Goal: Book appointment/travel/reservation

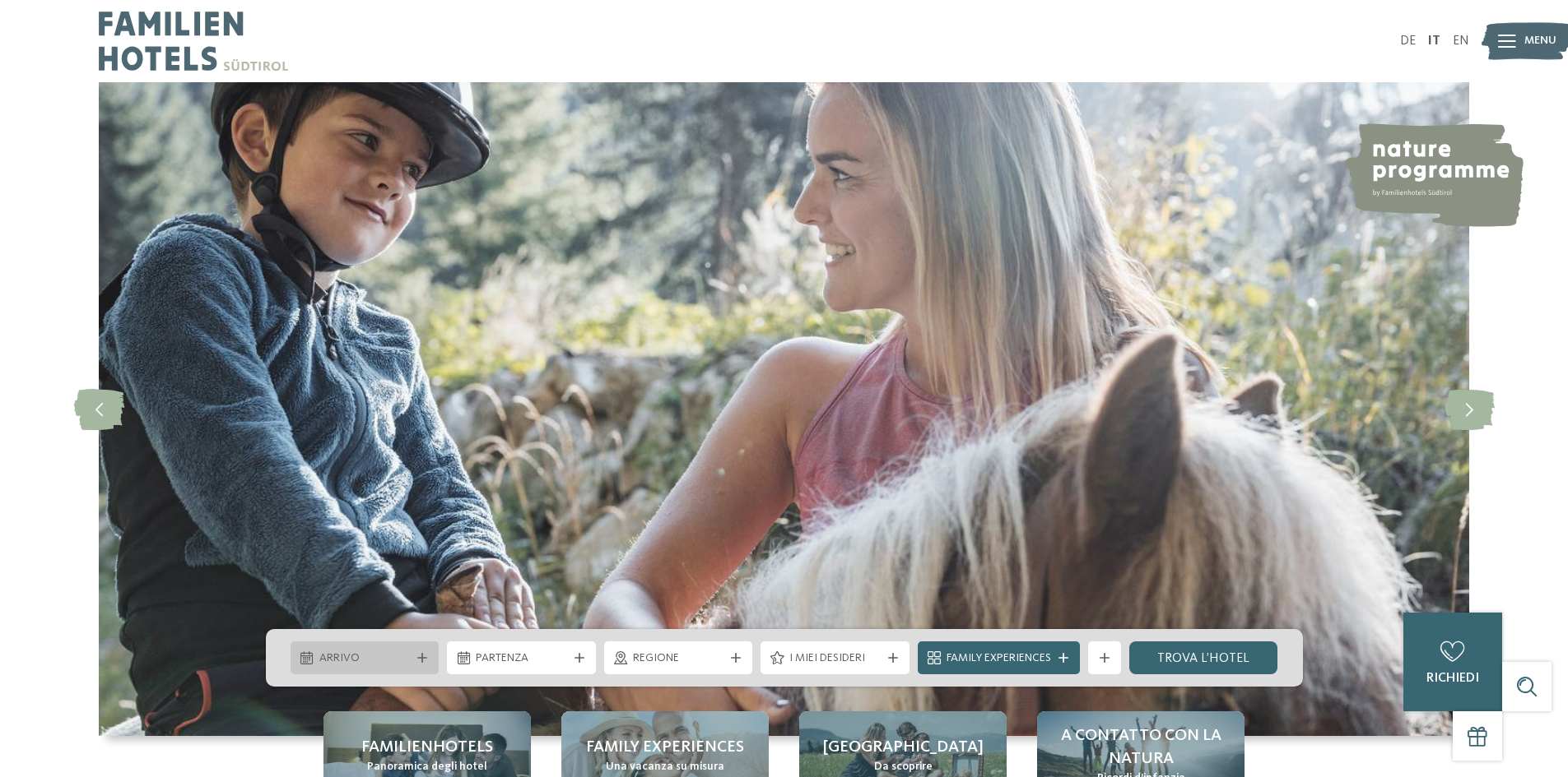
click at [409, 655] on span "Arrivo" at bounding box center [364, 659] width 91 height 17
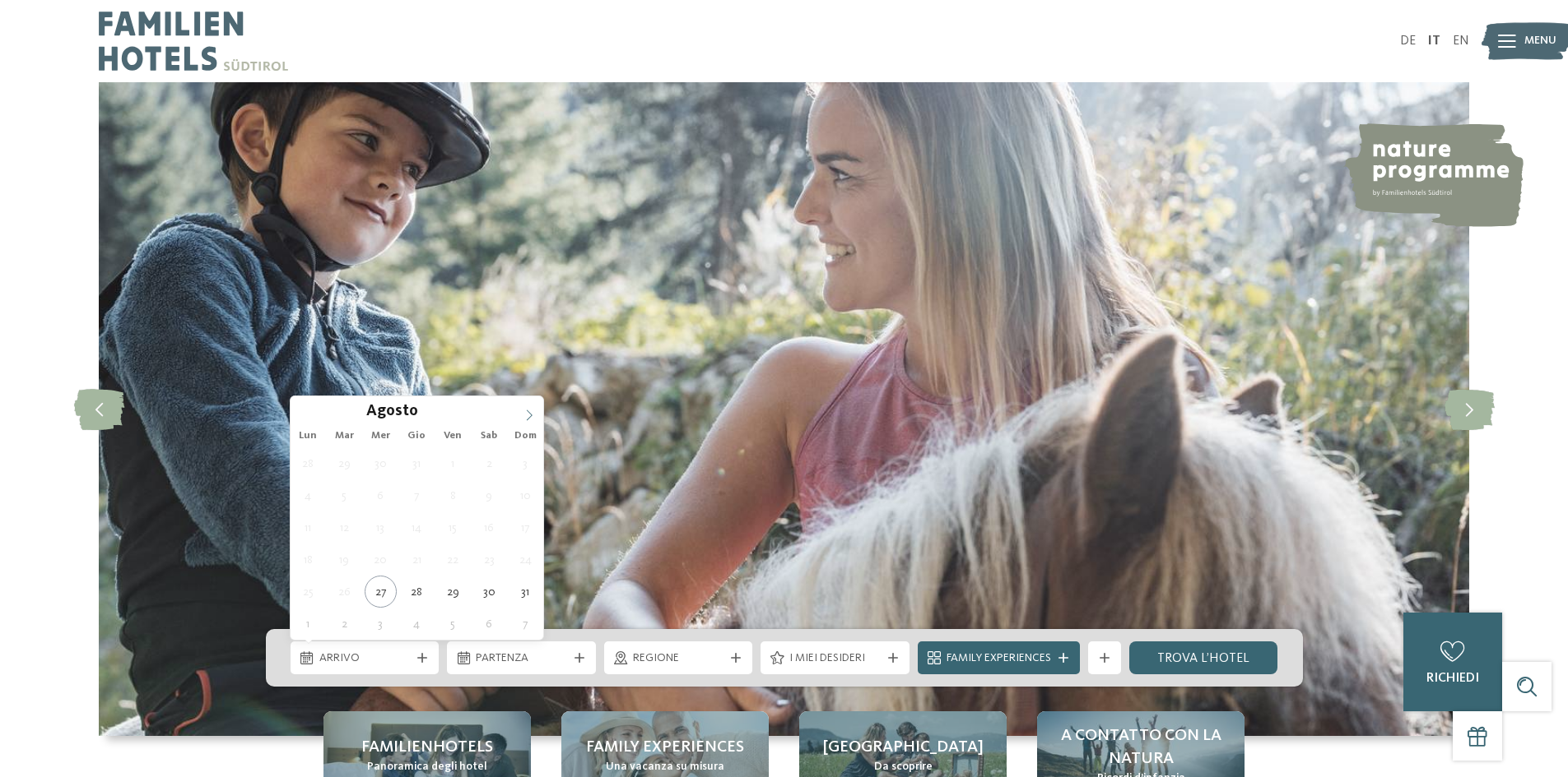
click at [527, 415] on icon at bounding box center [530, 415] width 12 height 12
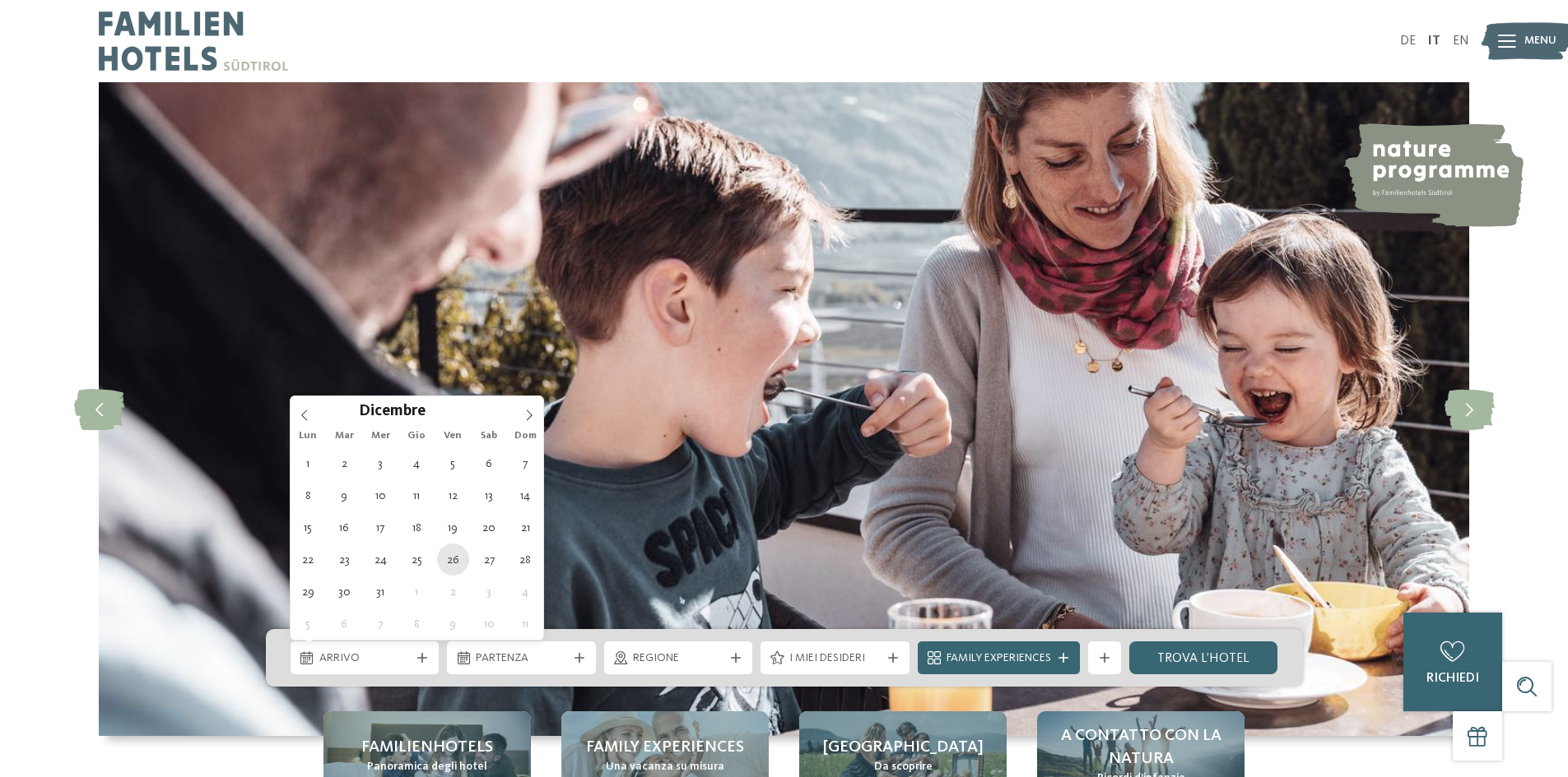
type div "26.12.2025"
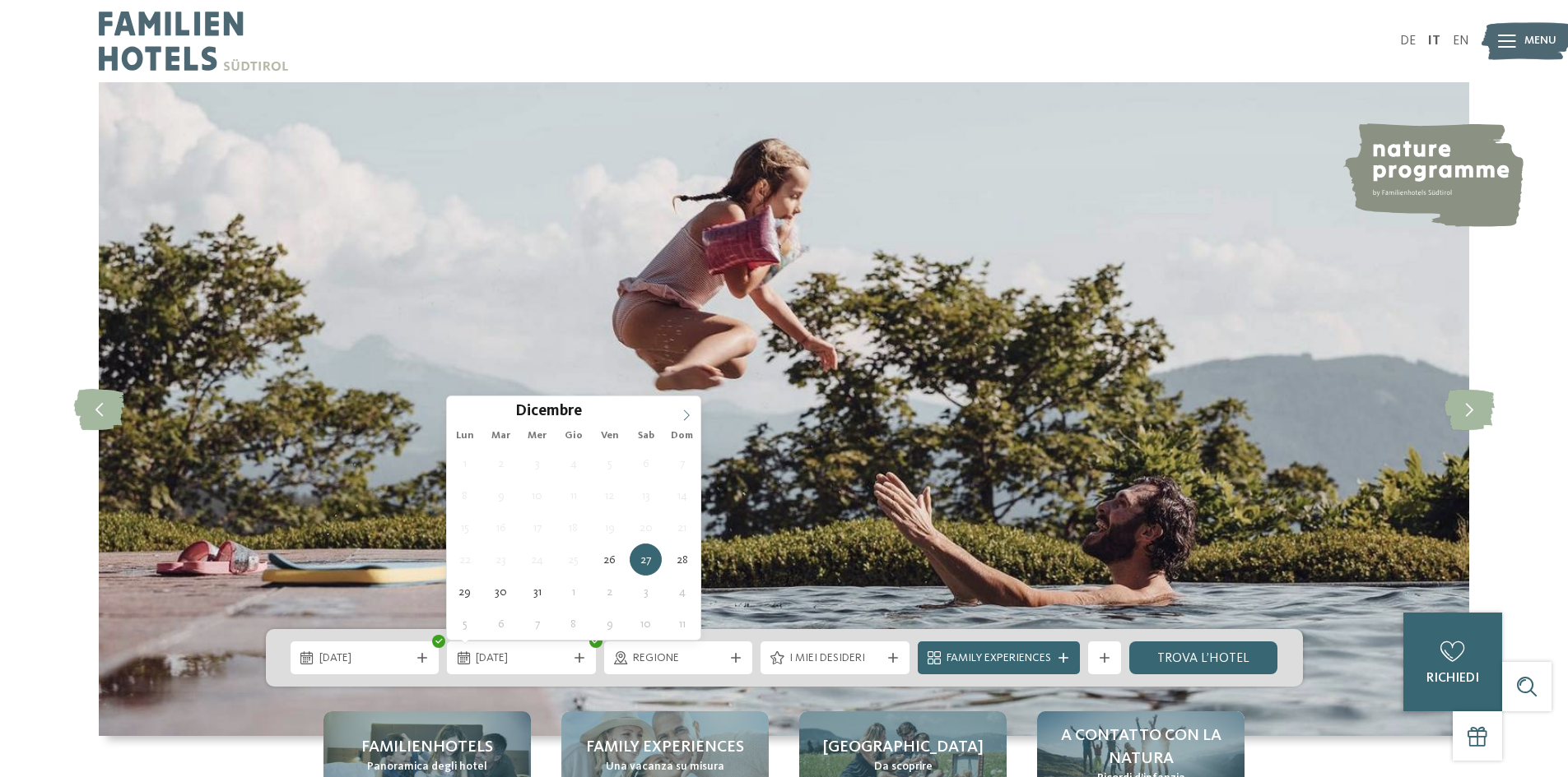
type input "****"
click at [687, 420] on icon at bounding box center [687, 415] width 12 height 12
type div "02.01.2026"
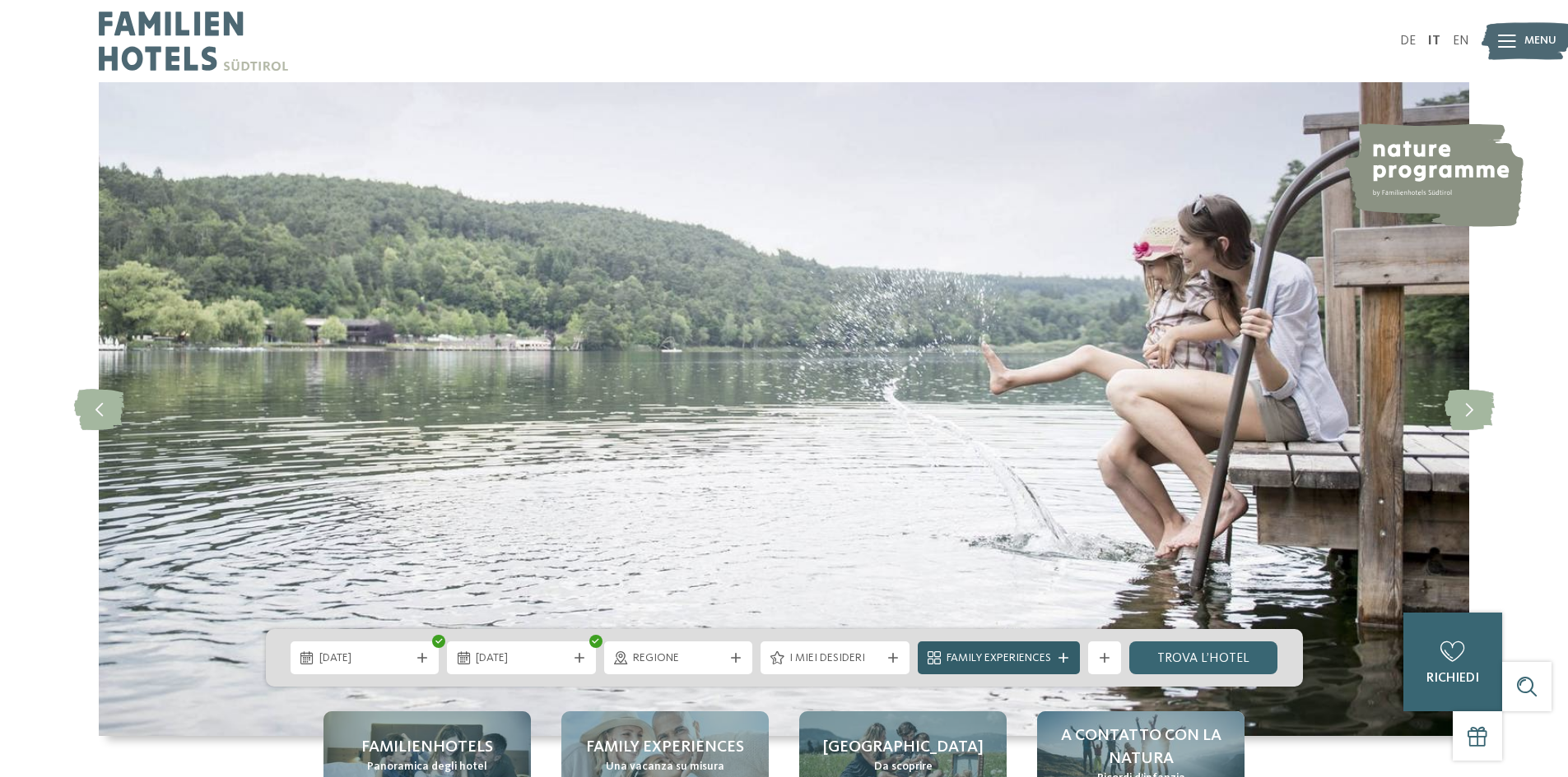
click at [1022, 667] on div "Family Experiences" at bounding box center [998, 658] width 162 height 33
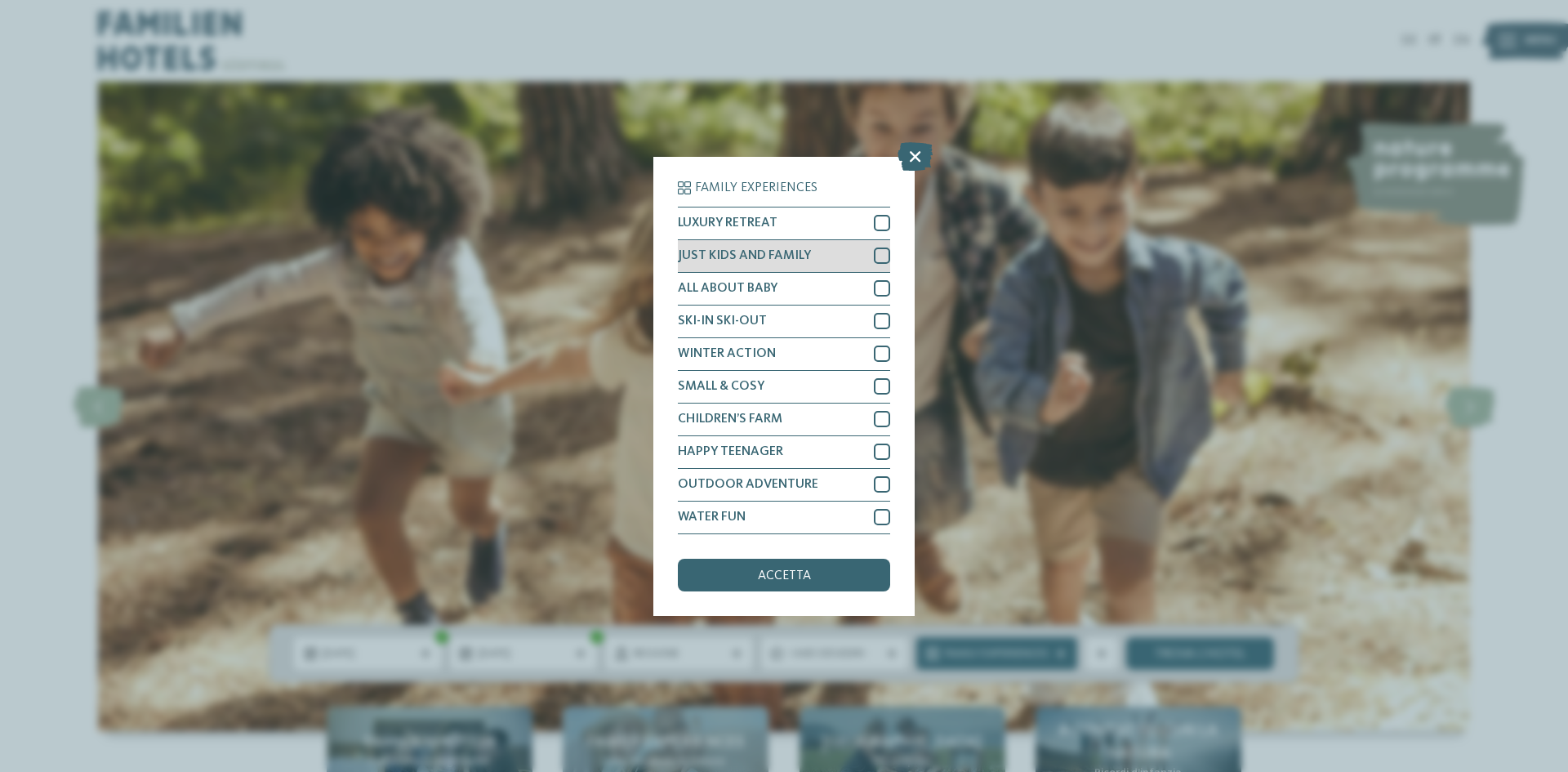
click at [810, 252] on div "JUST KIDS AND FAMILY" at bounding box center [784, 256] width 212 height 33
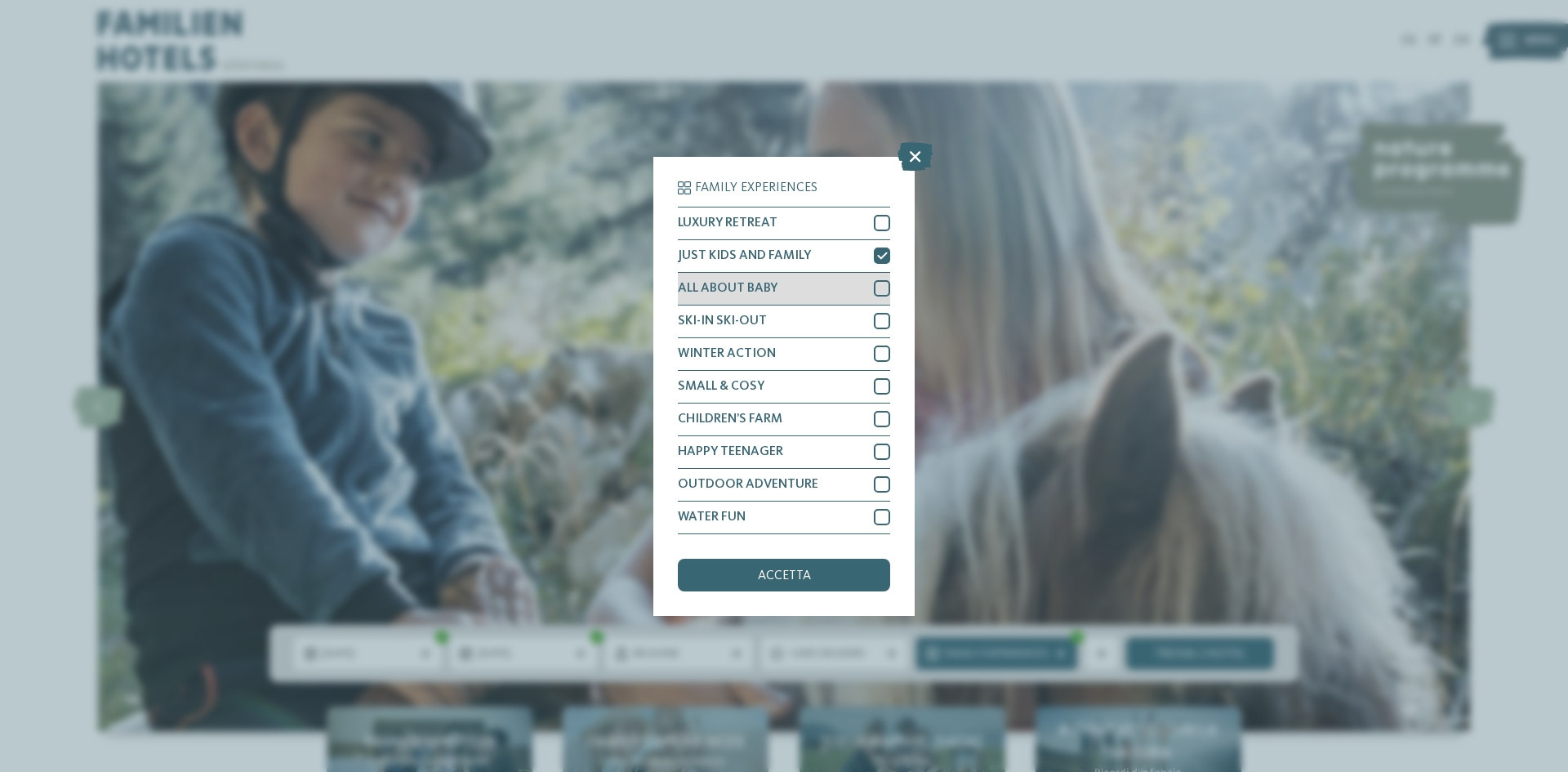
click at [876, 288] on div at bounding box center [882, 288] width 17 height 17
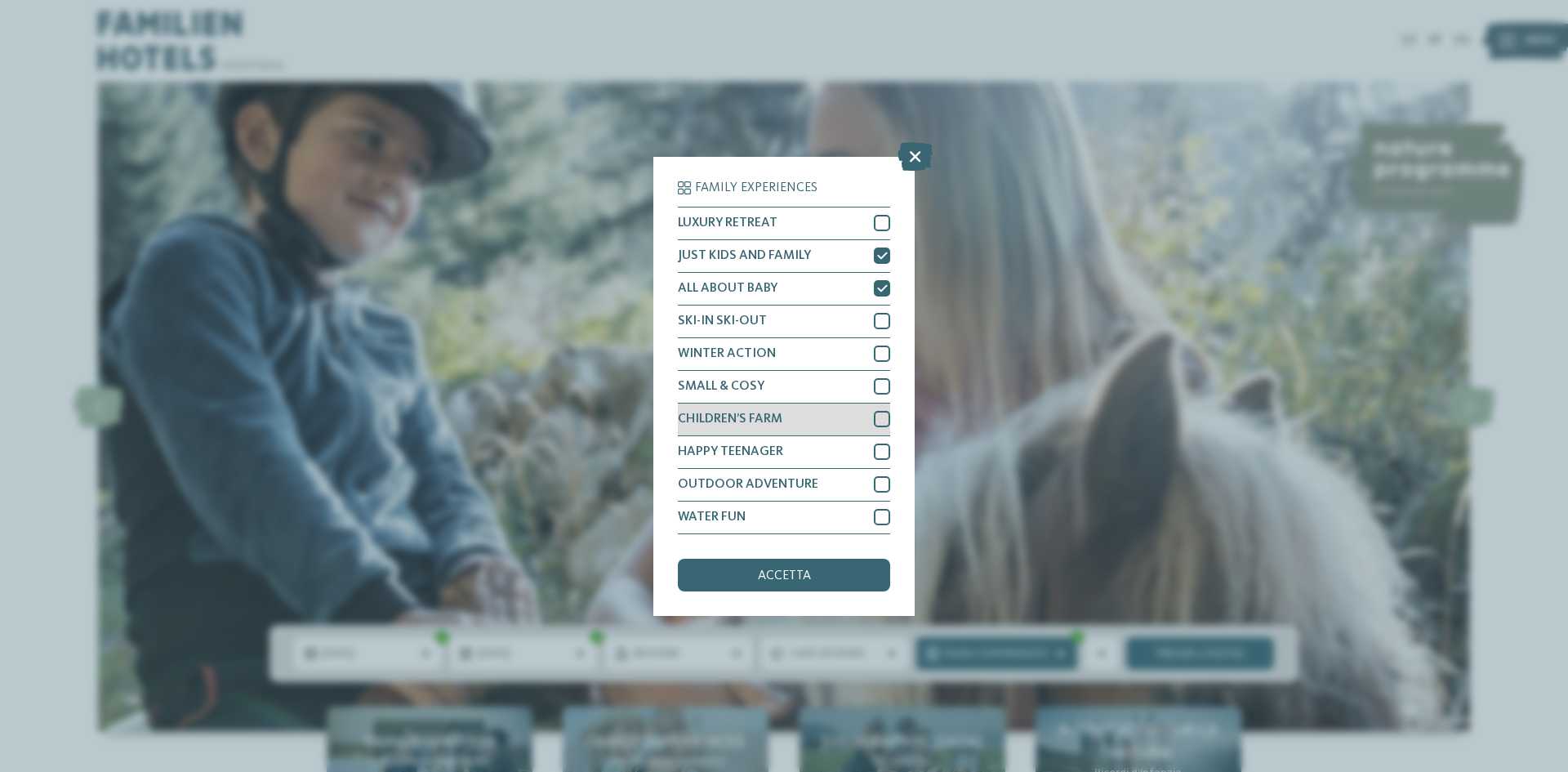
click at [878, 428] on div "CHILDREN’S FARM" at bounding box center [784, 419] width 212 height 33
click at [881, 445] on div at bounding box center [882, 452] width 17 height 17
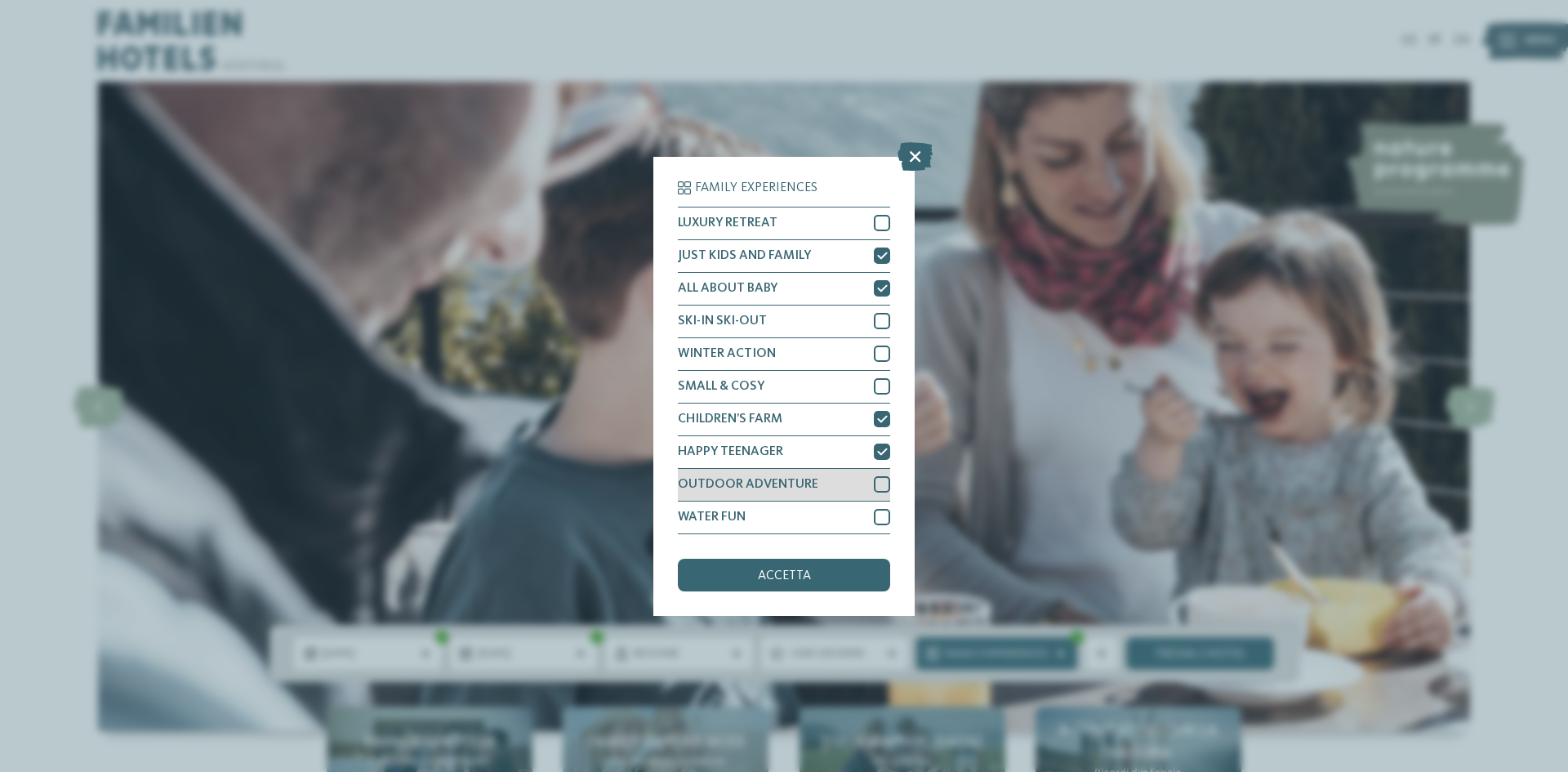
click at [886, 487] on div at bounding box center [882, 485] width 17 height 17
click at [878, 518] on div at bounding box center [882, 518] width 17 height 17
click at [801, 580] on span "accetta" at bounding box center [785, 576] width 53 height 13
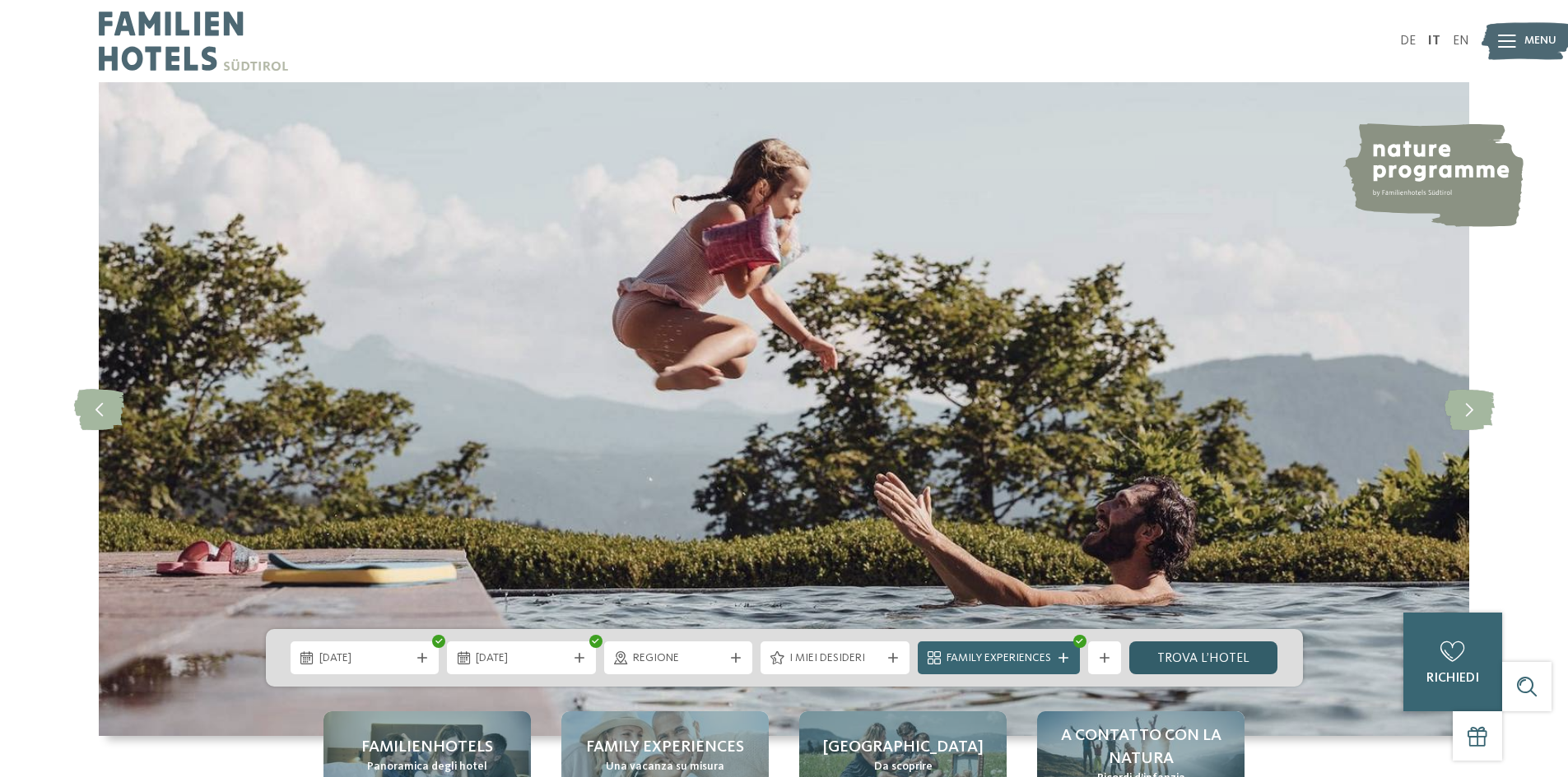
click at [1223, 657] on link "trova l’hotel" at bounding box center [1203, 658] width 149 height 33
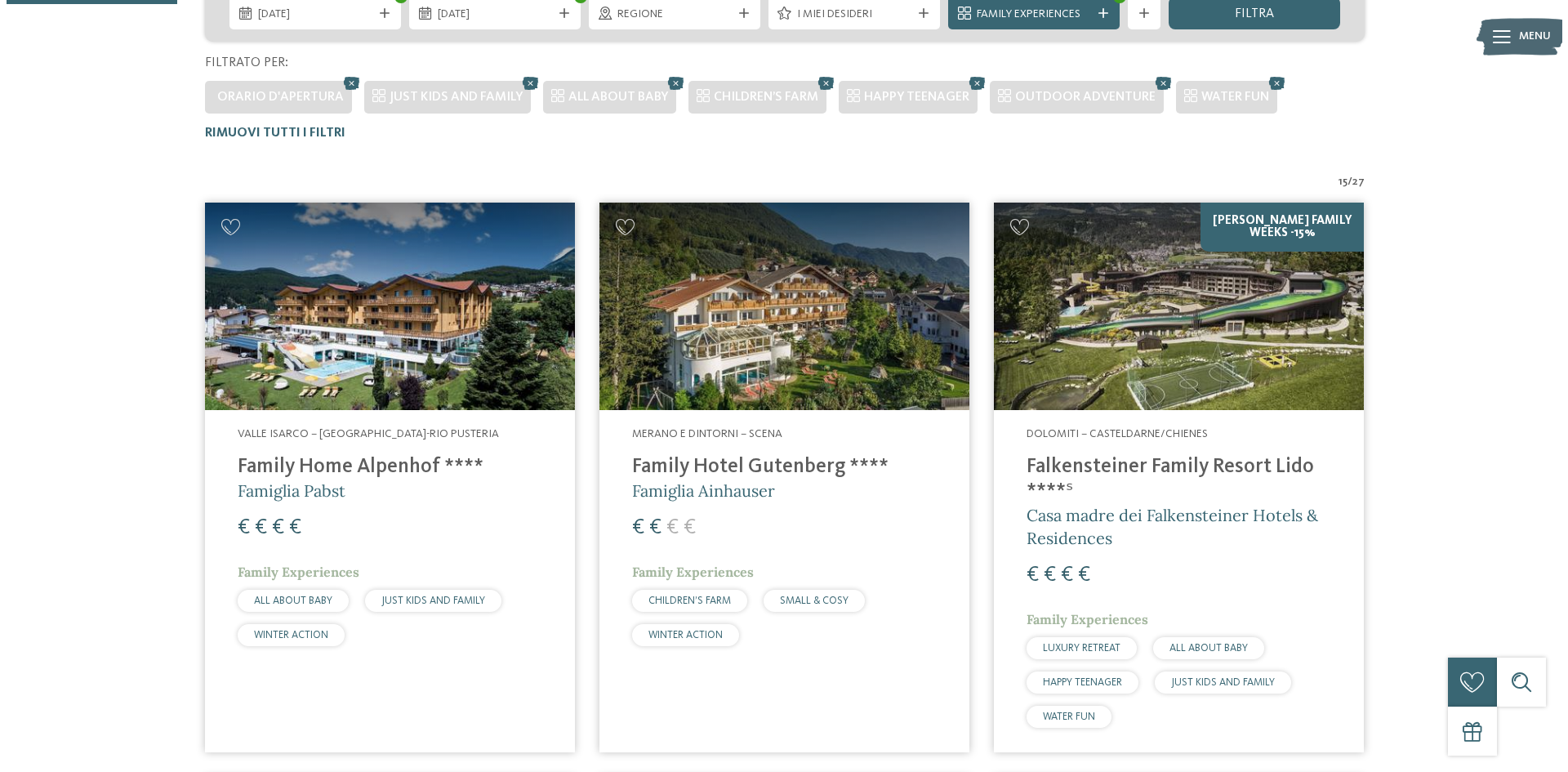
scroll to position [373, 0]
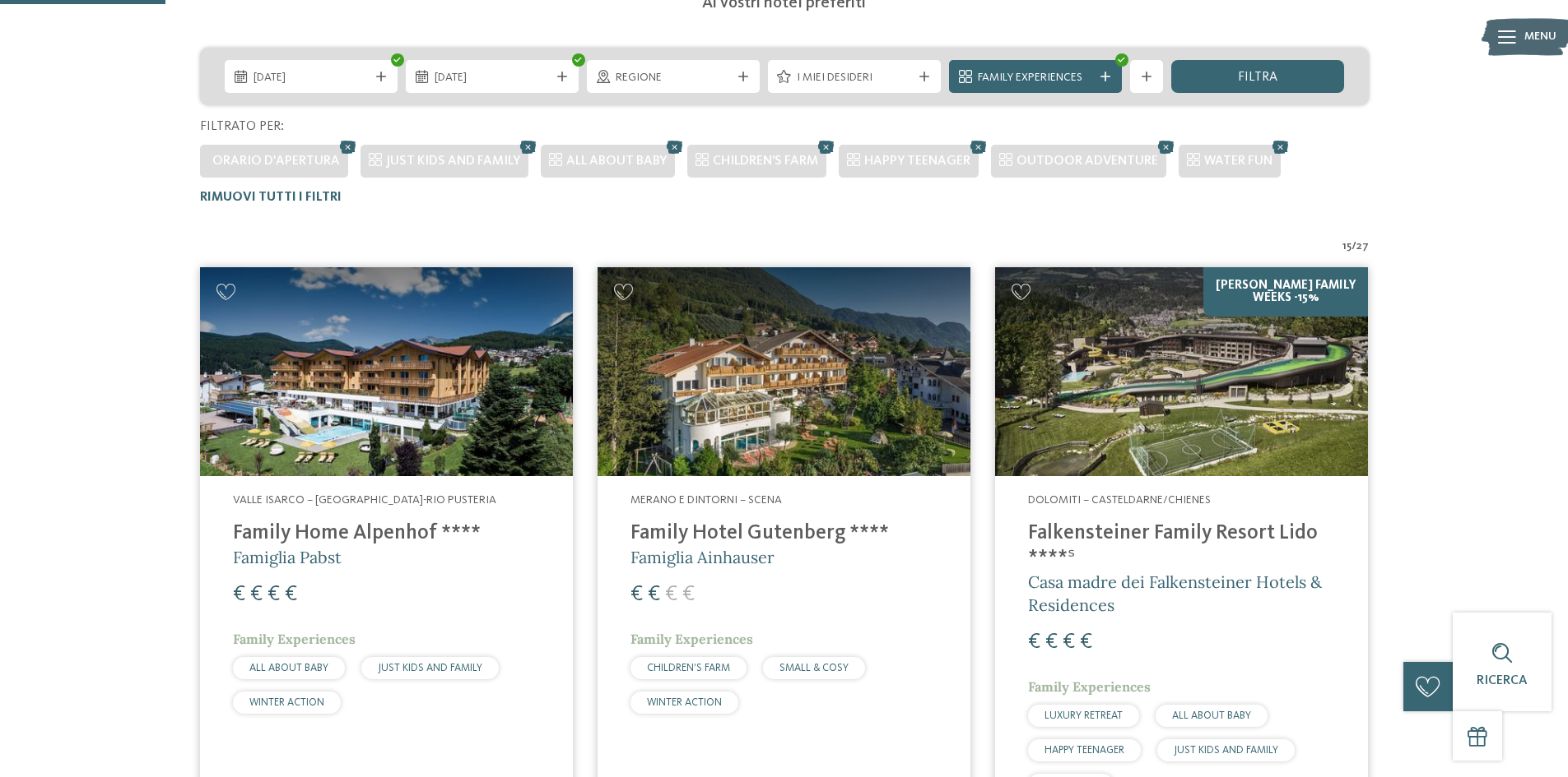
click at [1227, 516] on div "Dolomiti – Casteldarne/Chienes Falkensteiner Family Resort Lido ****ˢ Casa madr…" at bounding box center [1181, 649] width 373 height 344
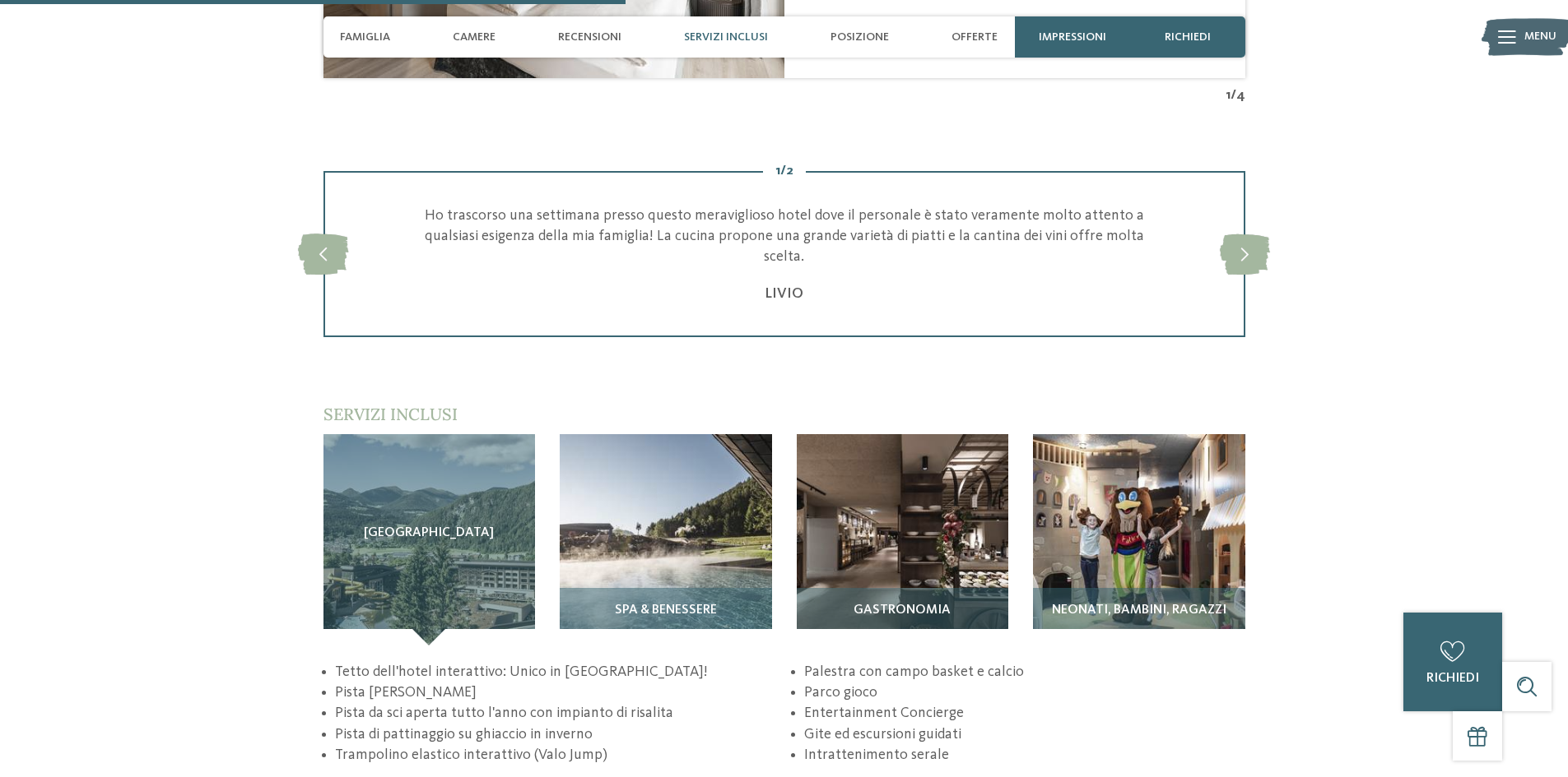
scroll to position [2221, 0]
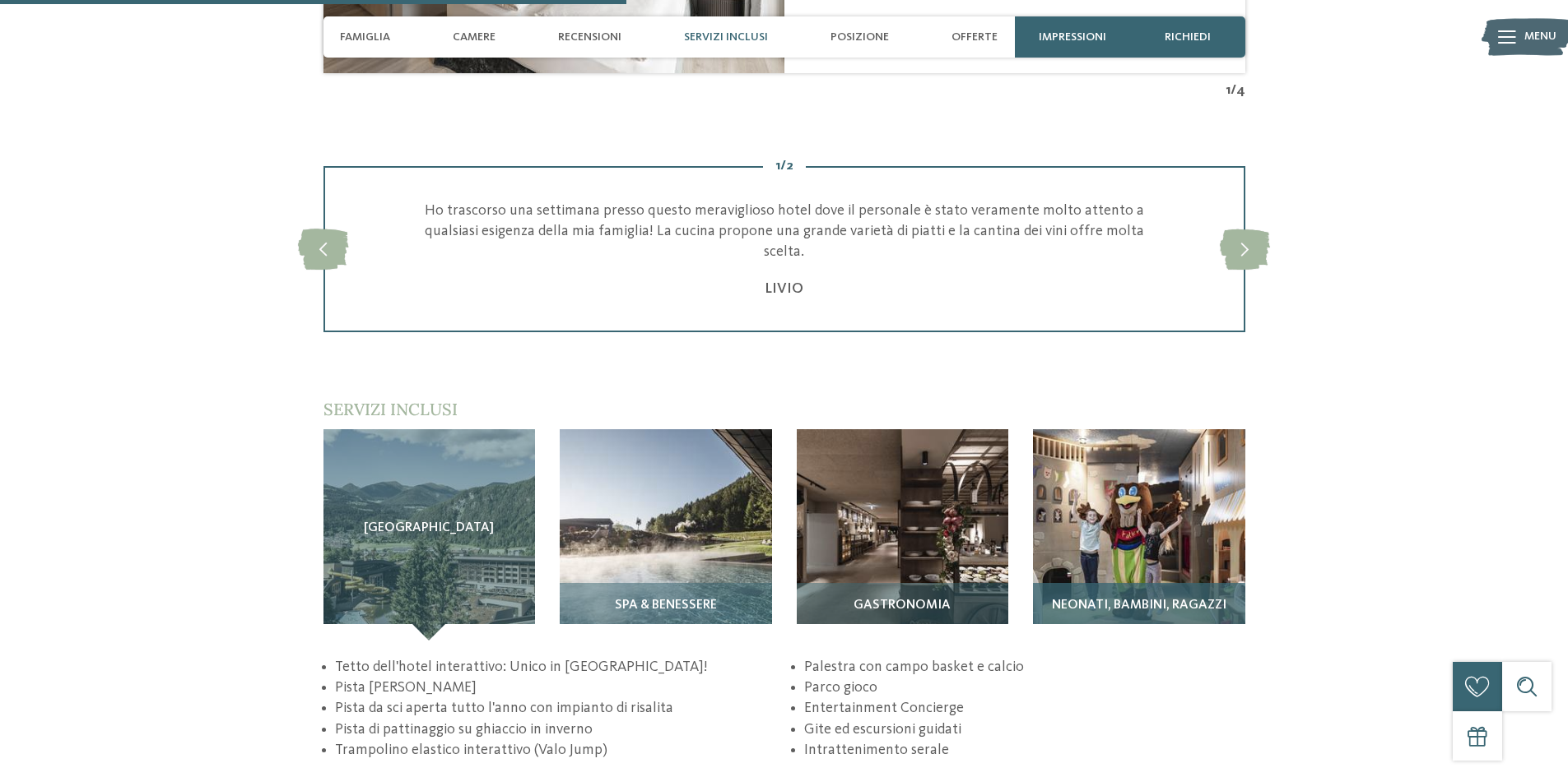
click at [1151, 498] on img at bounding box center [1138, 535] width 212 height 212
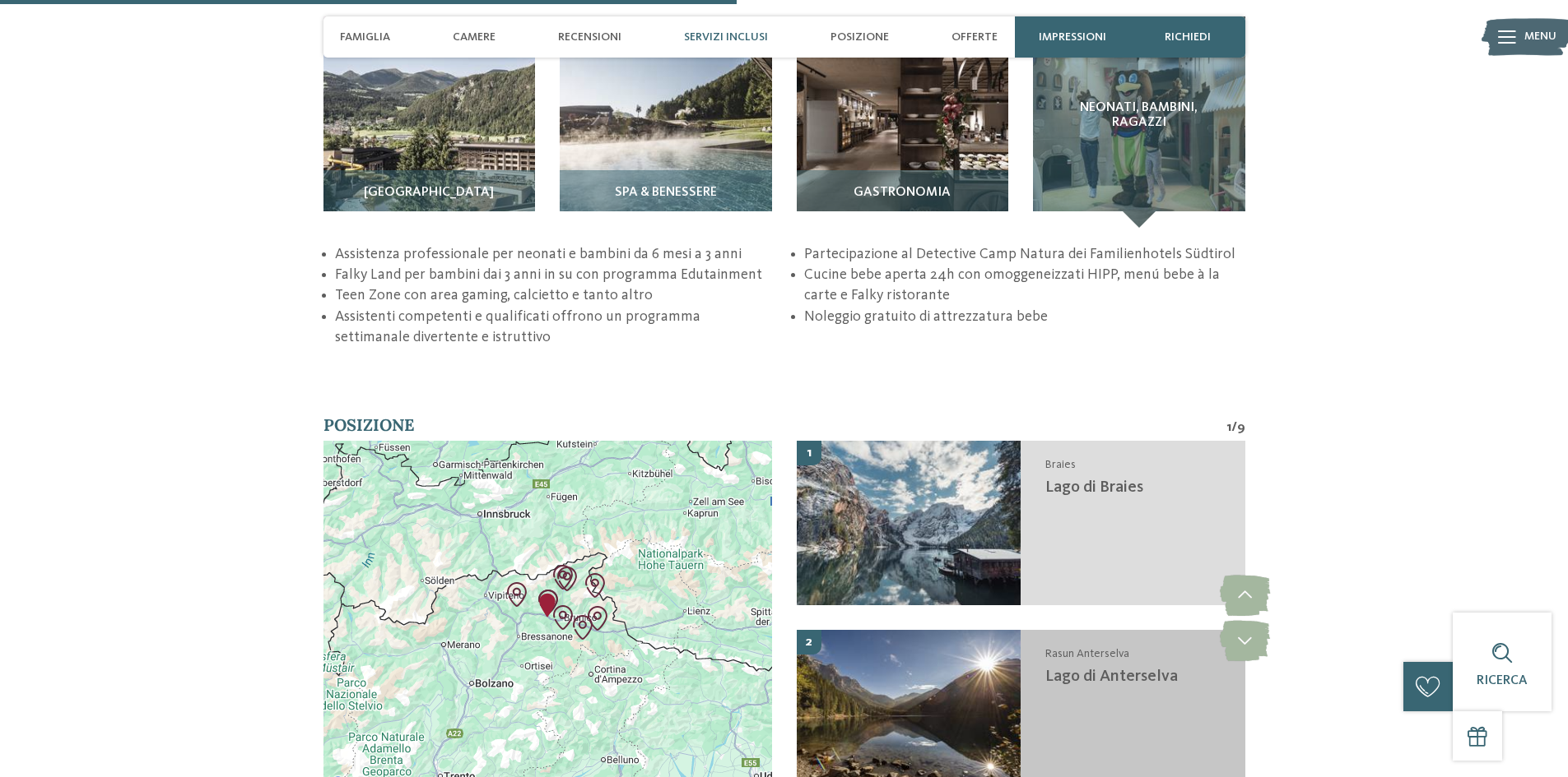
scroll to position [2714, 0]
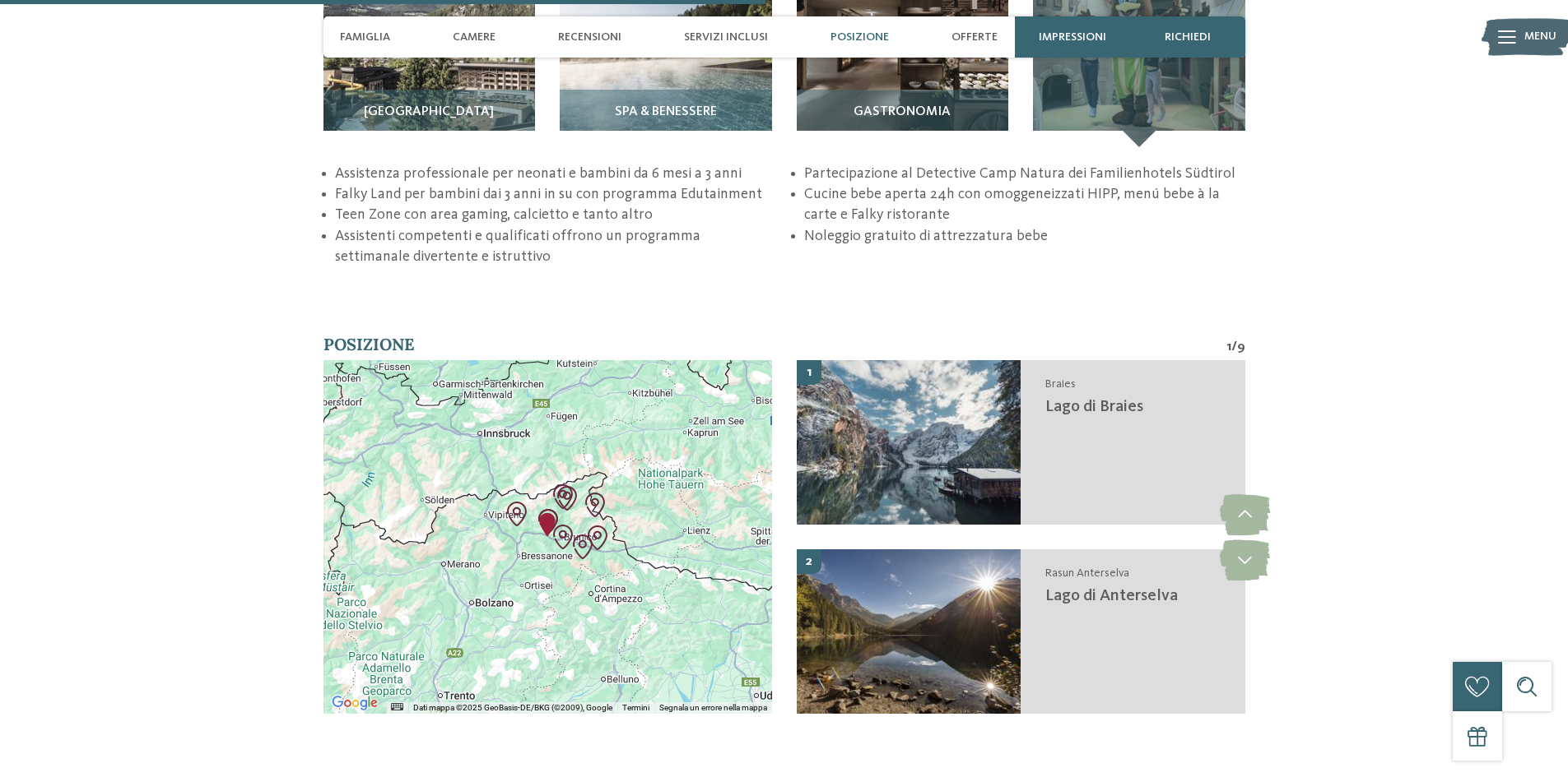
click at [1100, 38] on span "Impressioni" at bounding box center [1072, 37] width 67 height 14
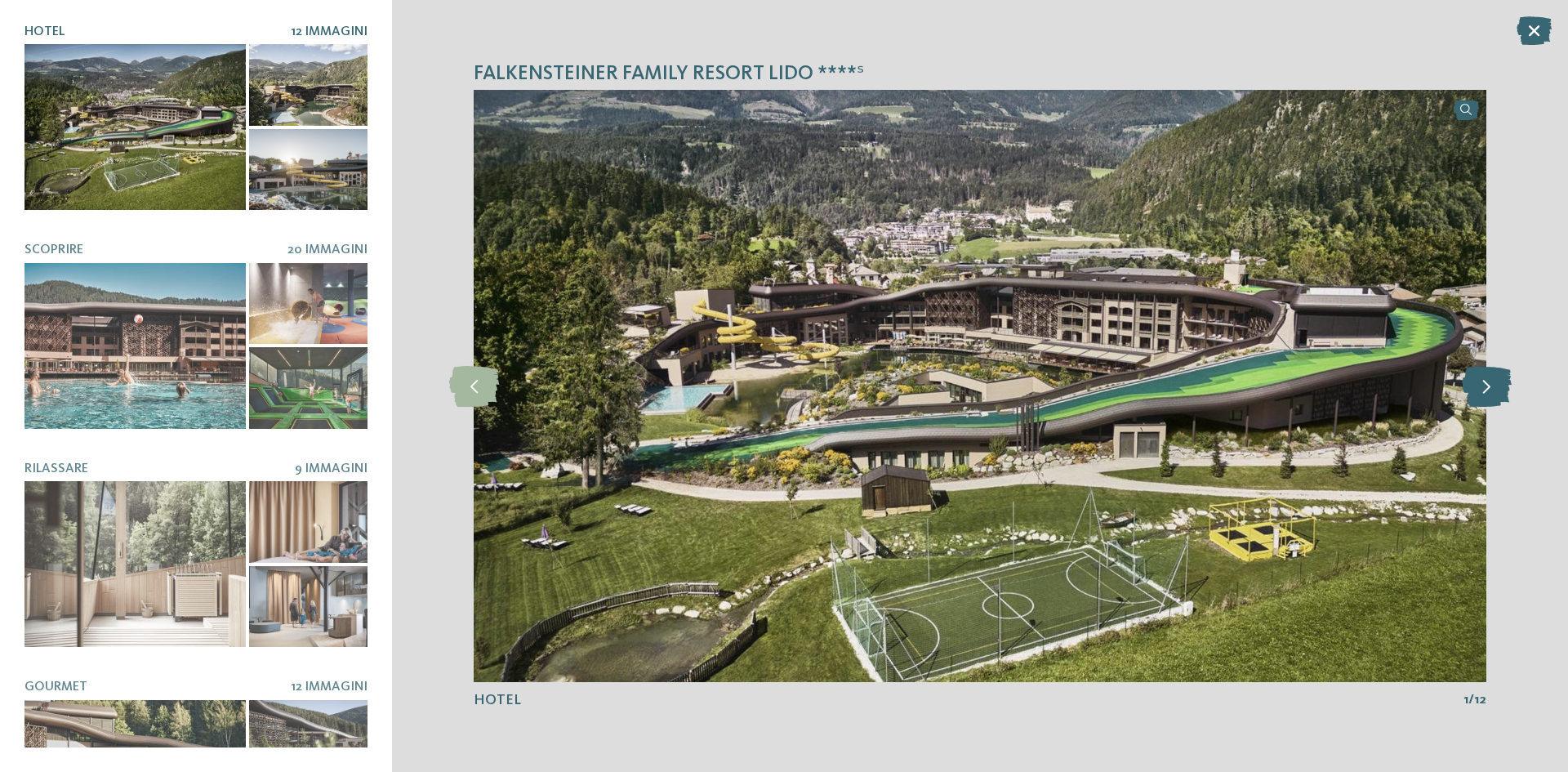
click at [1492, 399] on icon at bounding box center [1487, 386] width 50 height 41
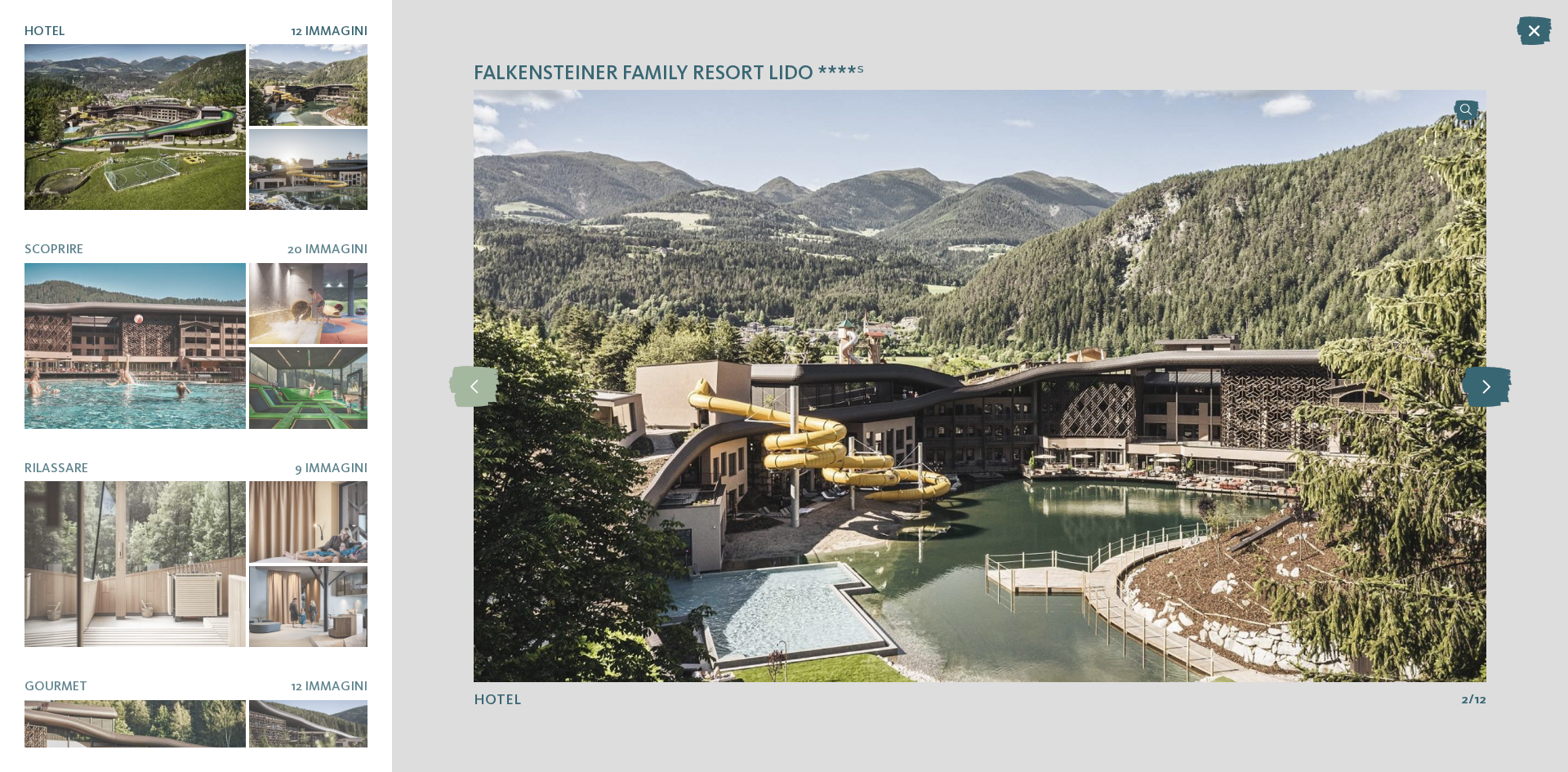
click at [1492, 399] on icon at bounding box center [1487, 386] width 50 height 41
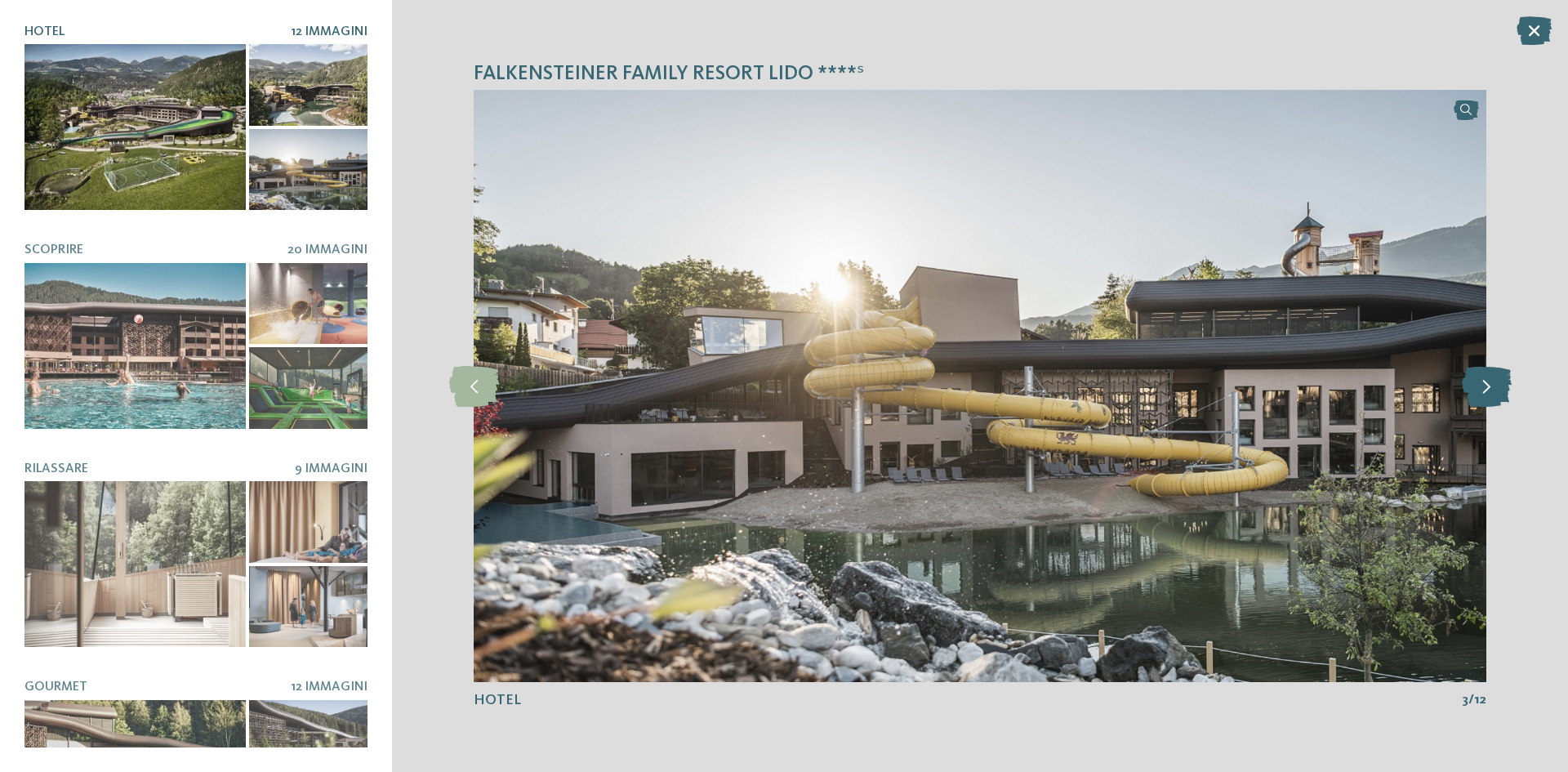
click at [1492, 399] on icon at bounding box center [1487, 386] width 50 height 41
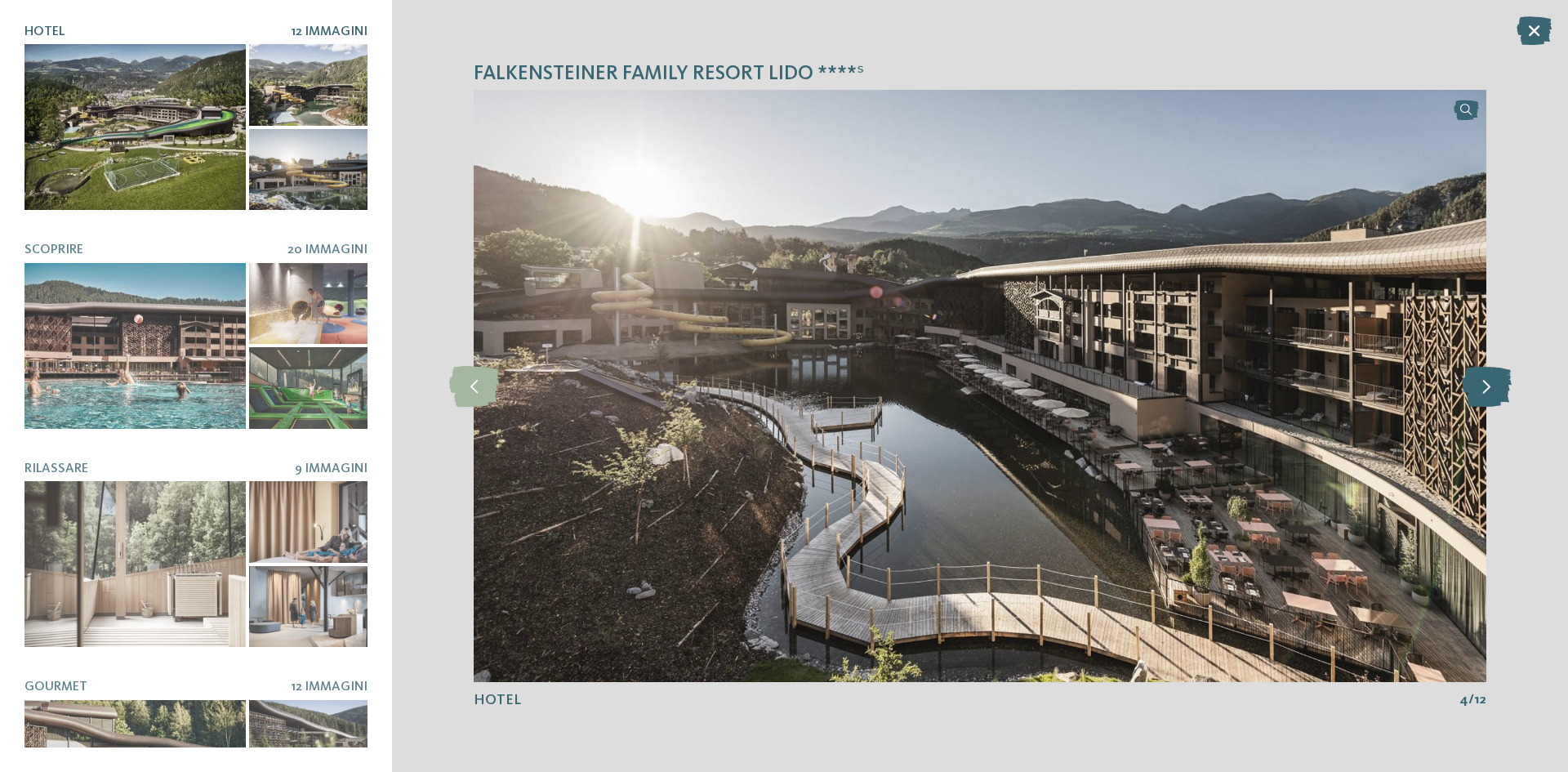
click at [1492, 399] on icon at bounding box center [1487, 386] width 50 height 41
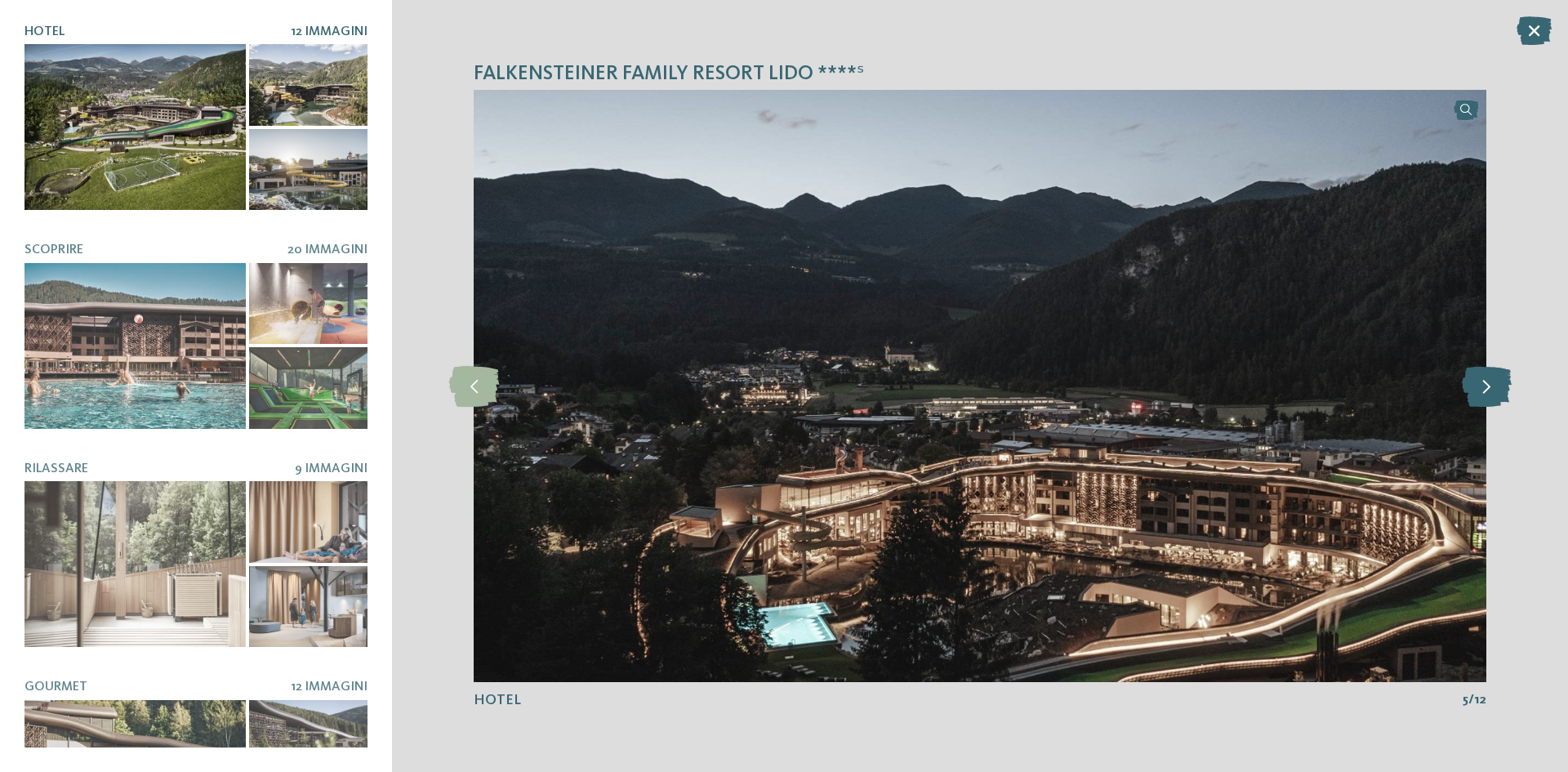
click at [1492, 399] on icon at bounding box center [1487, 386] width 50 height 41
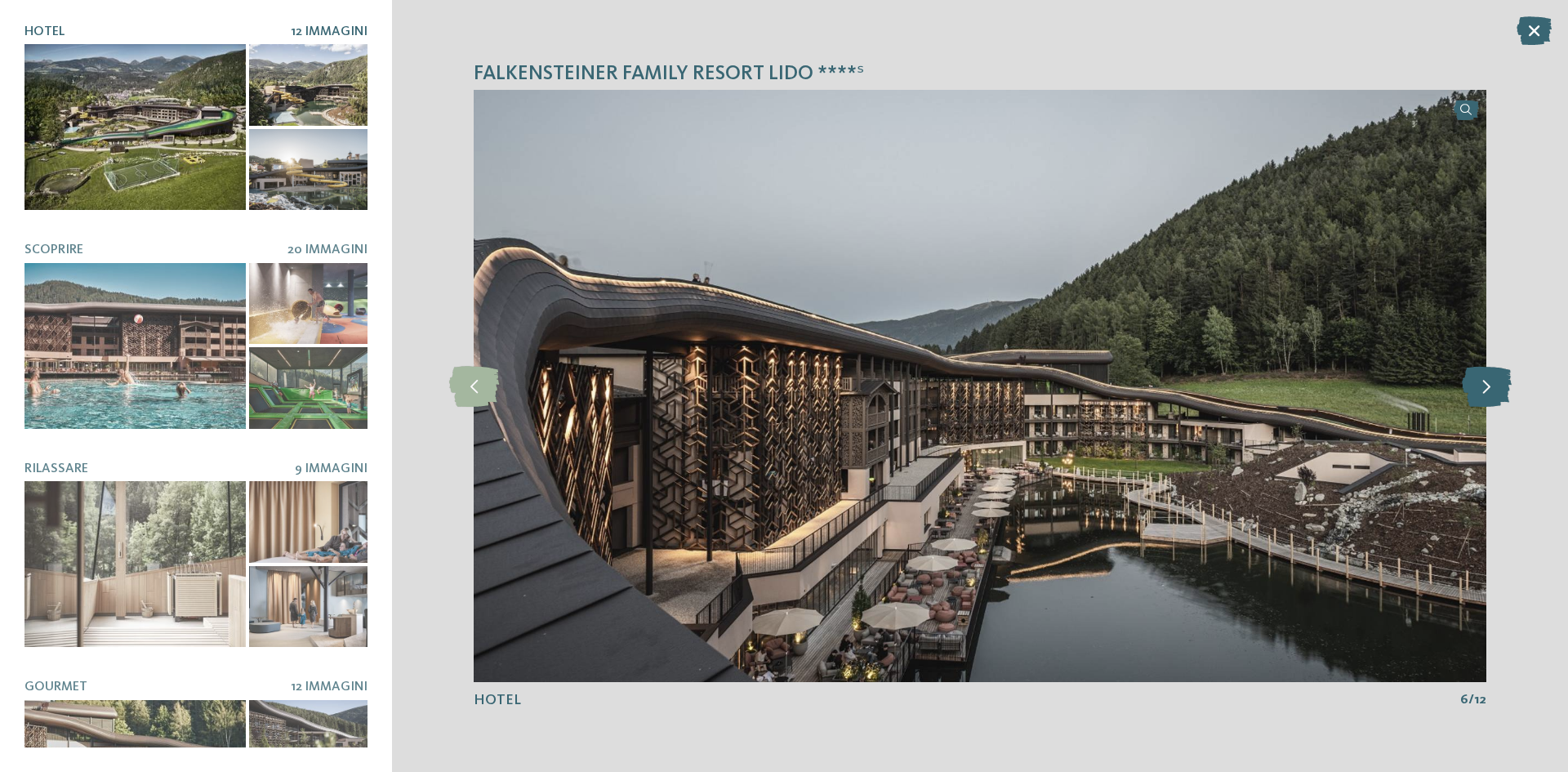
click at [1492, 399] on icon at bounding box center [1487, 386] width 50 height 41
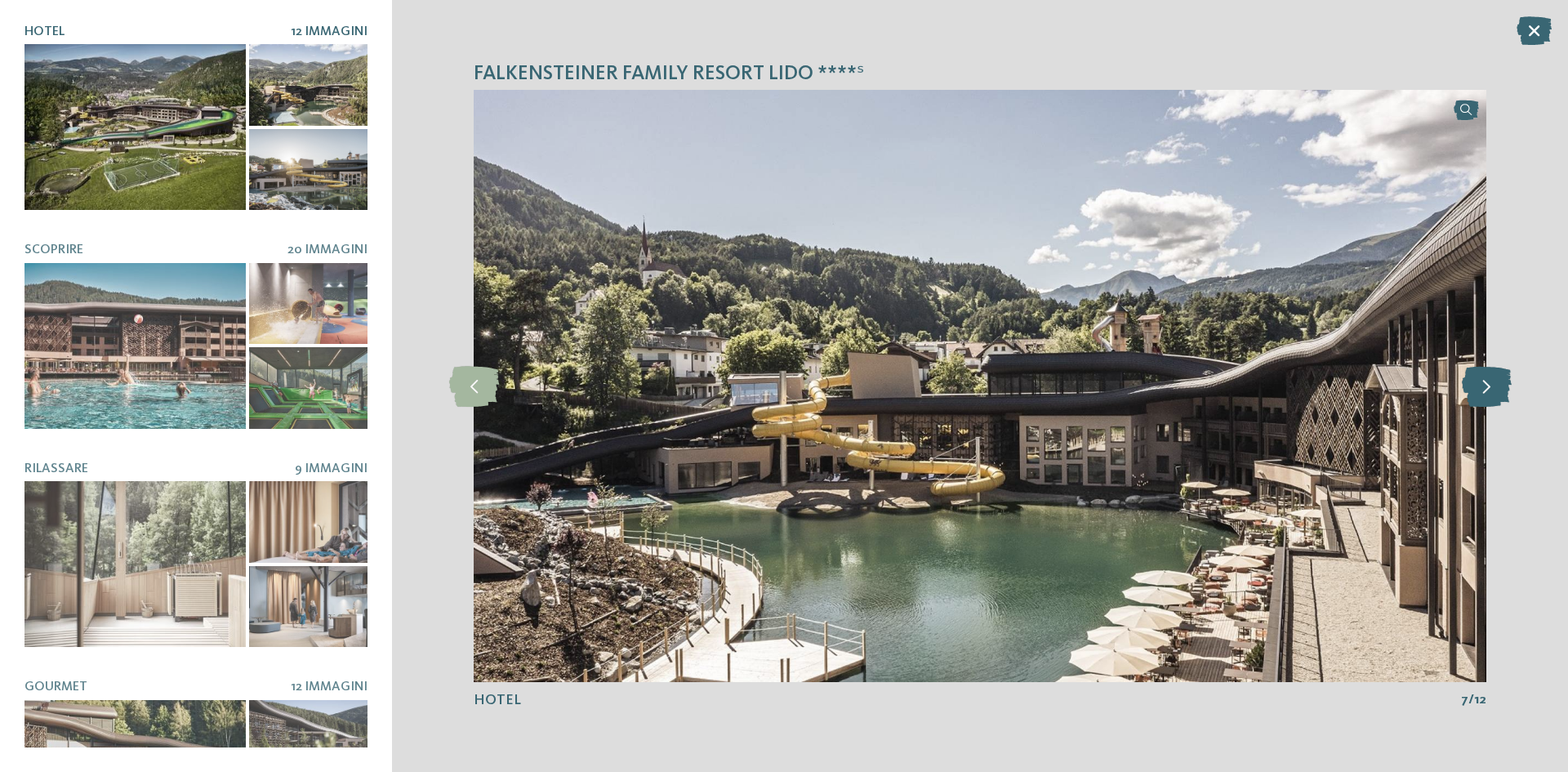
click at [1492, 399] on icon at bounding box center [1487, 386] width 50 height 41
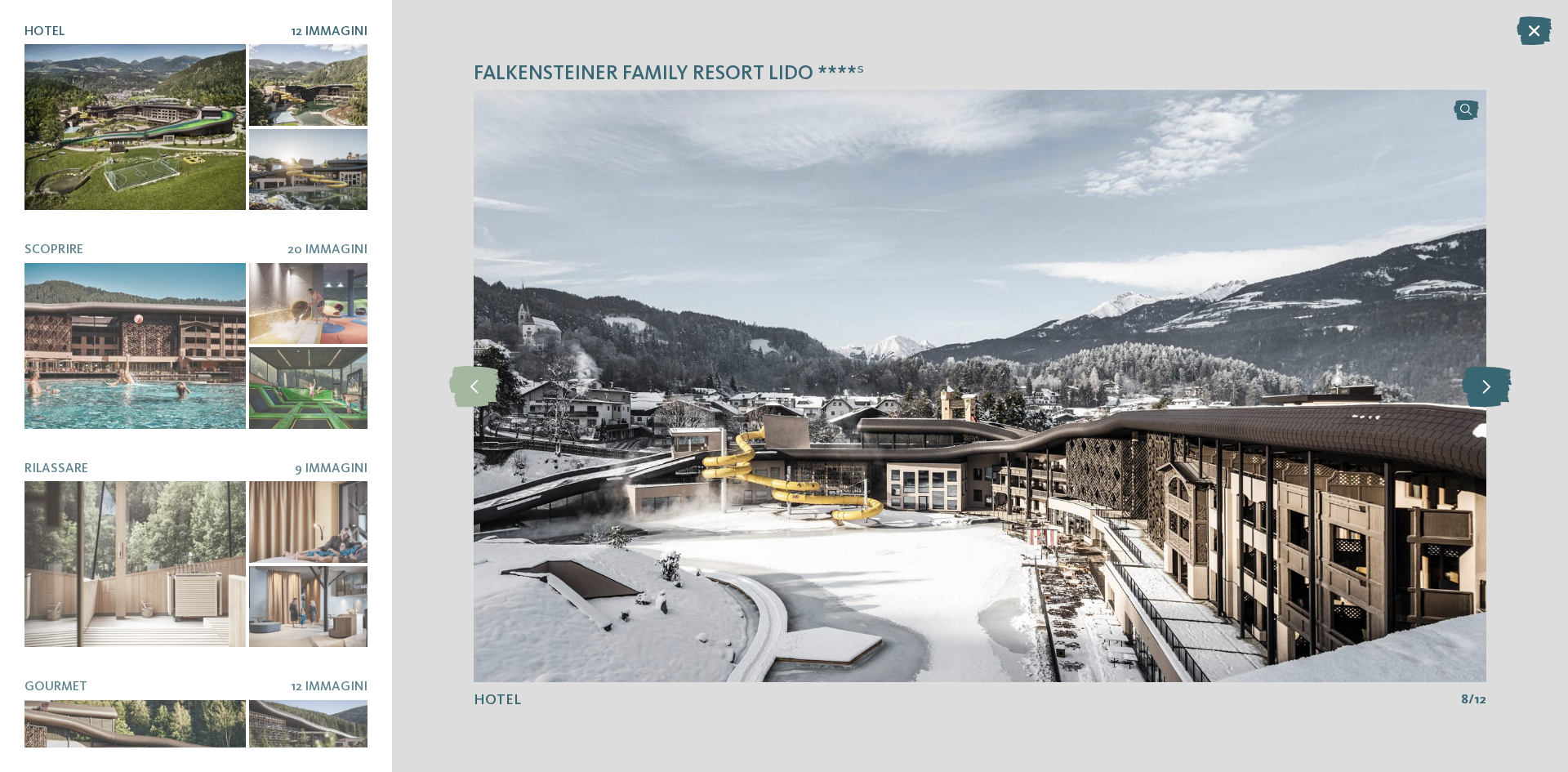
click at [1492, 399] on icon at bounding box center [1487, 386] width 50 height 41
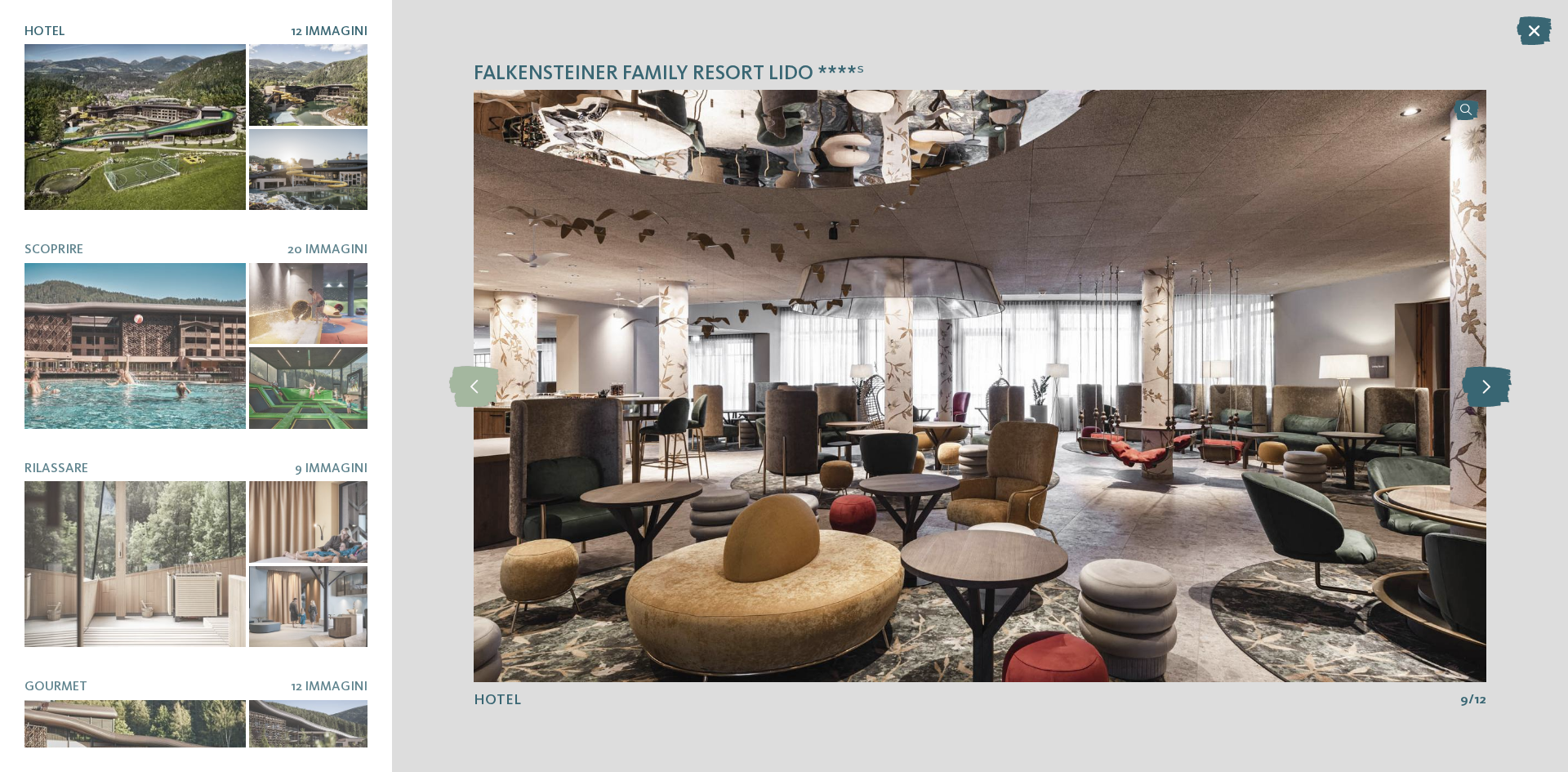
click at [1492, 399] on icon at bounding box center [1487, 386] width 50 height 41
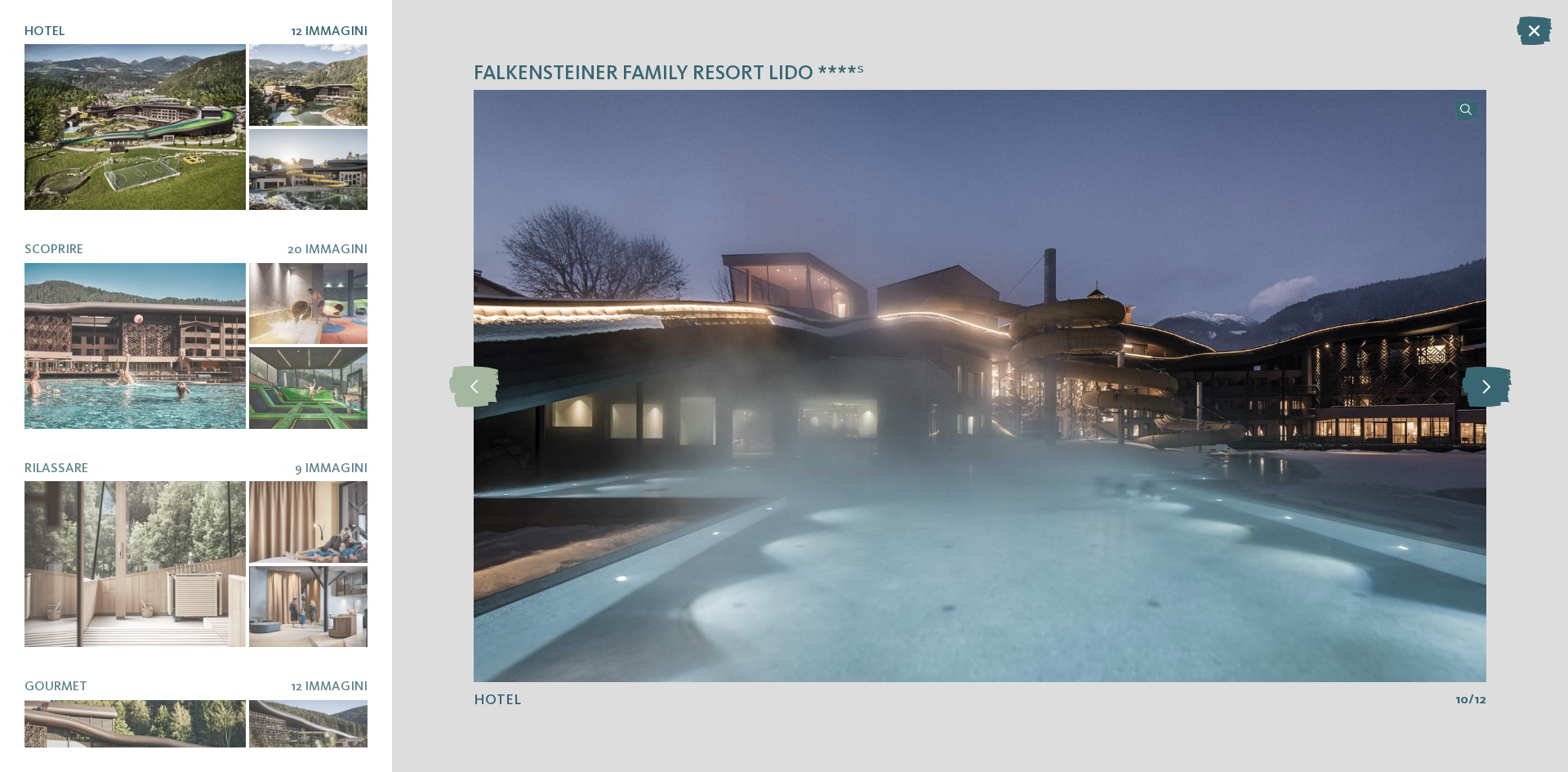
click at [1492, 399] on icon at bounding box center [1487, 386] width 50 height 41
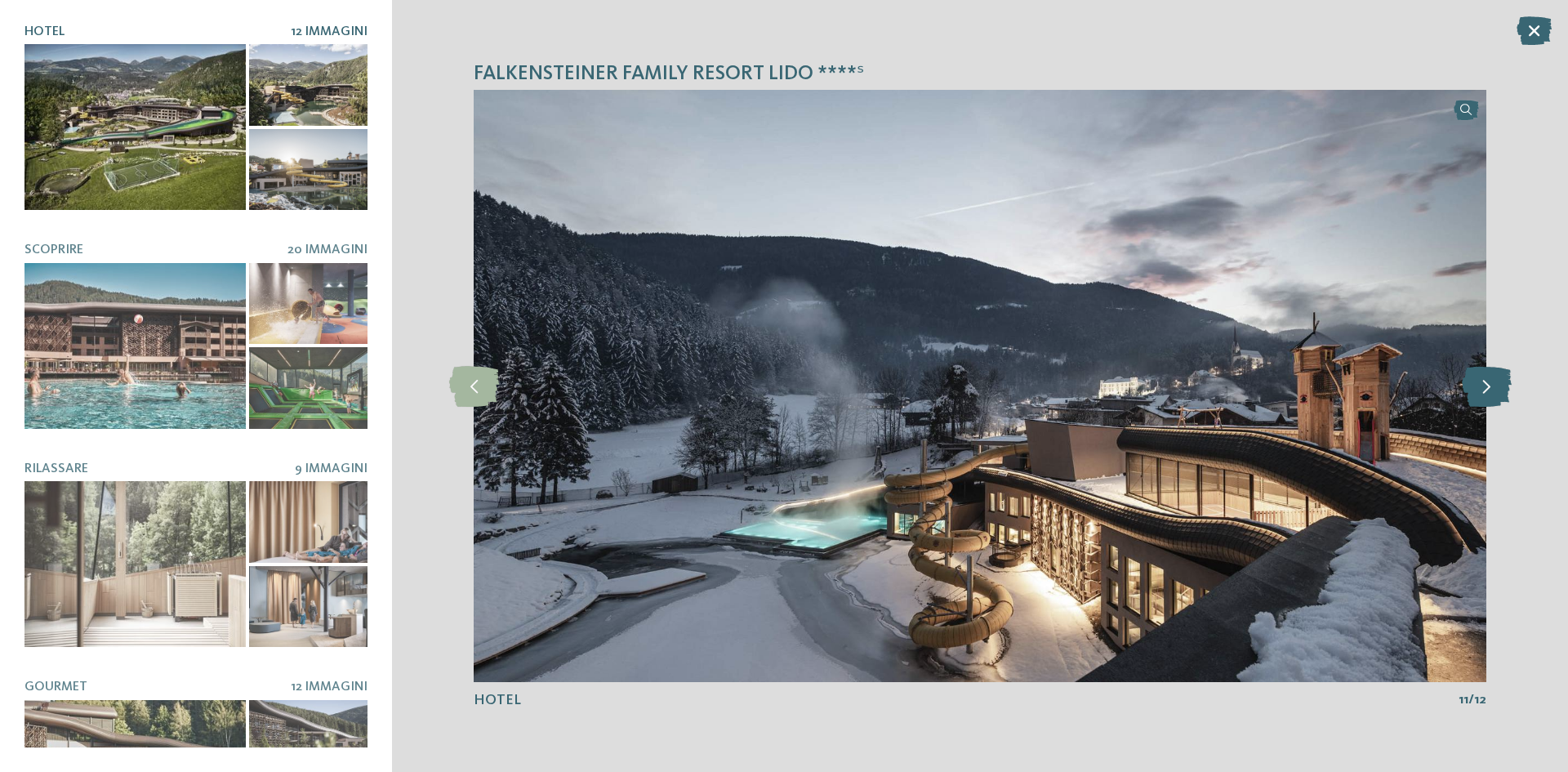
click at [1492, 399] on icon at bounding box center [1487, 386] width 50 height 41
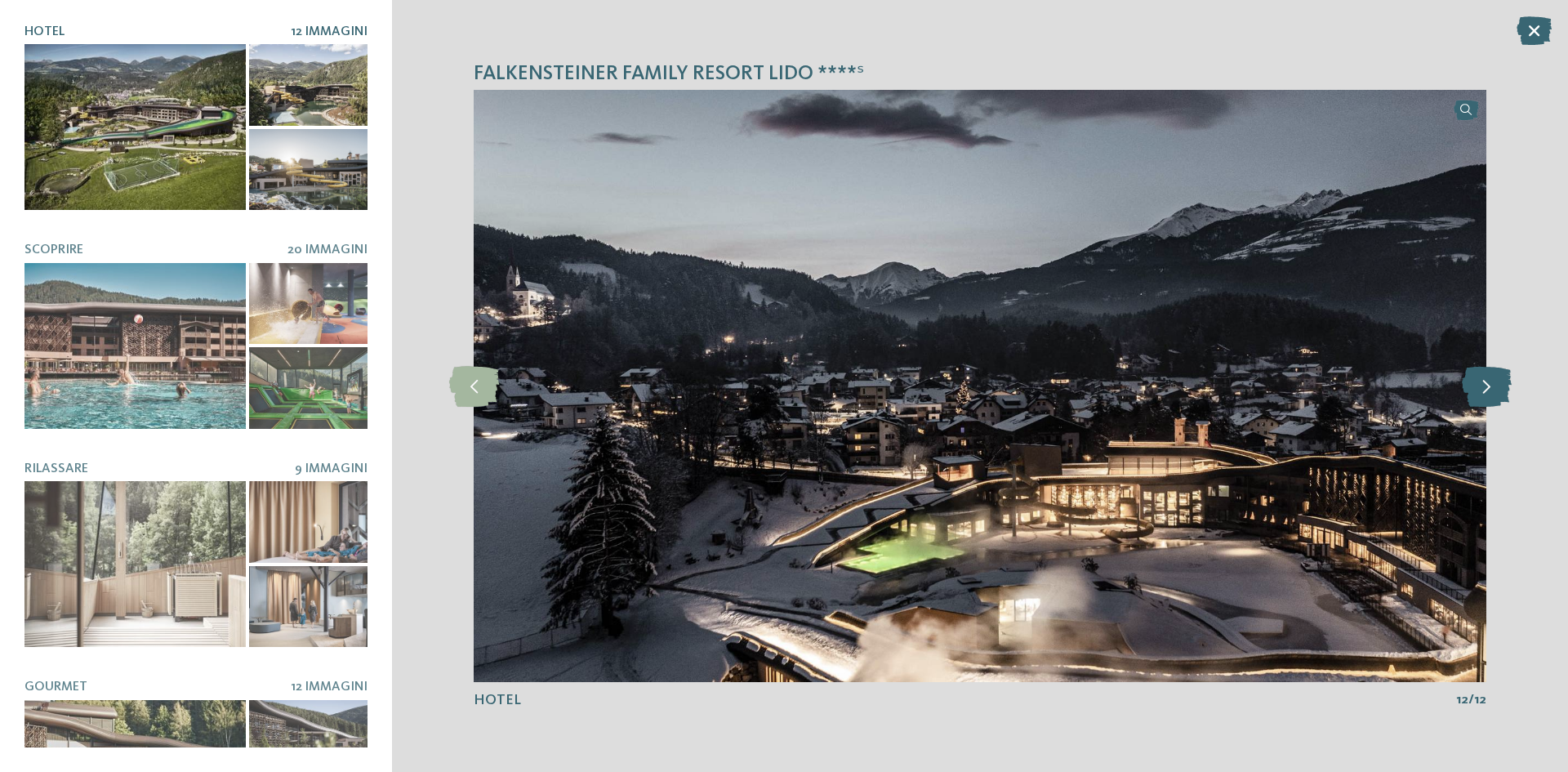
click at [1492, 399] on icon at bounding box center [1487, 386] width 50 height 41
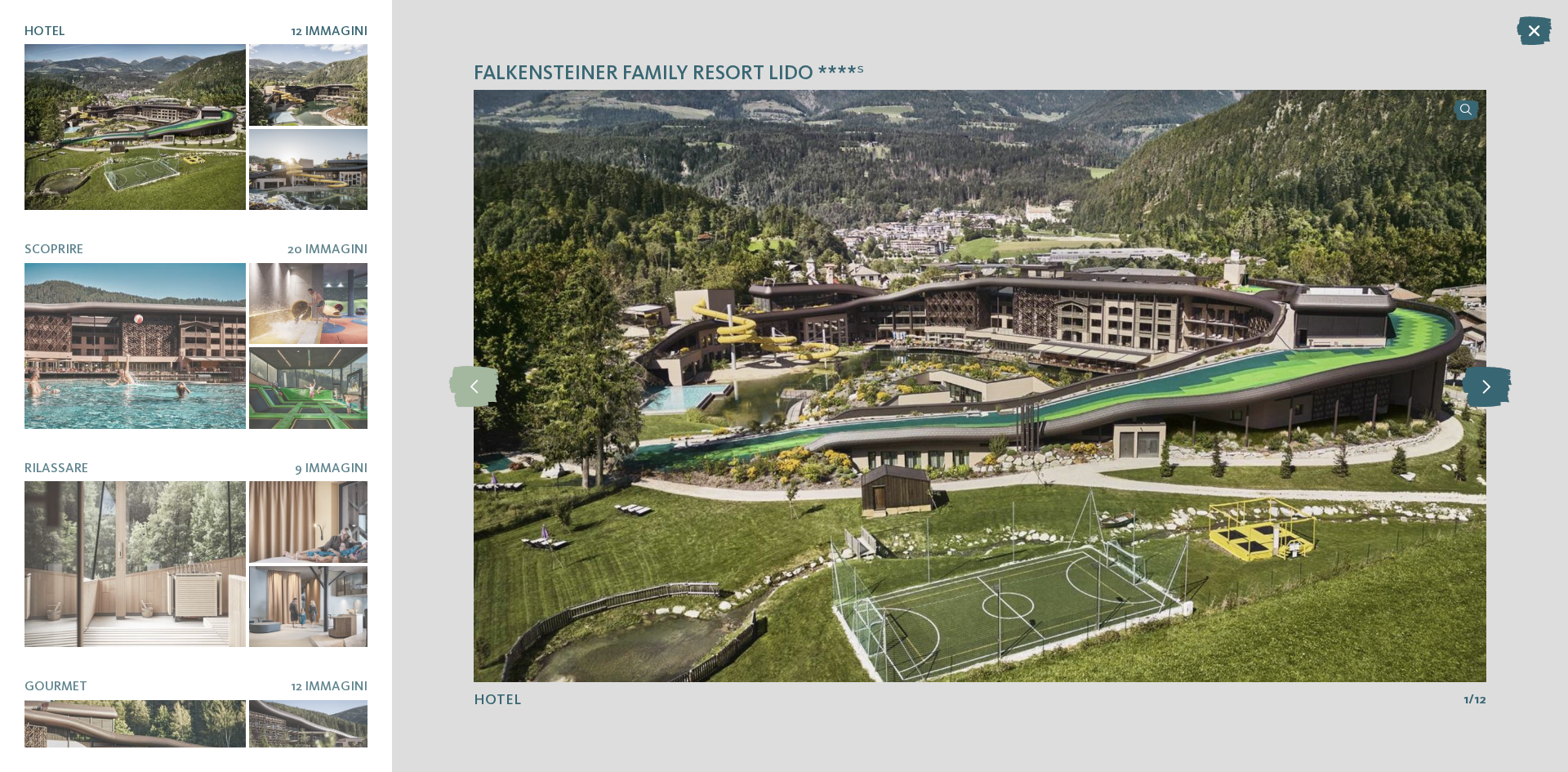
click at [1492, 399] on icon at bounding box center [1487, 386] width 50 height 41
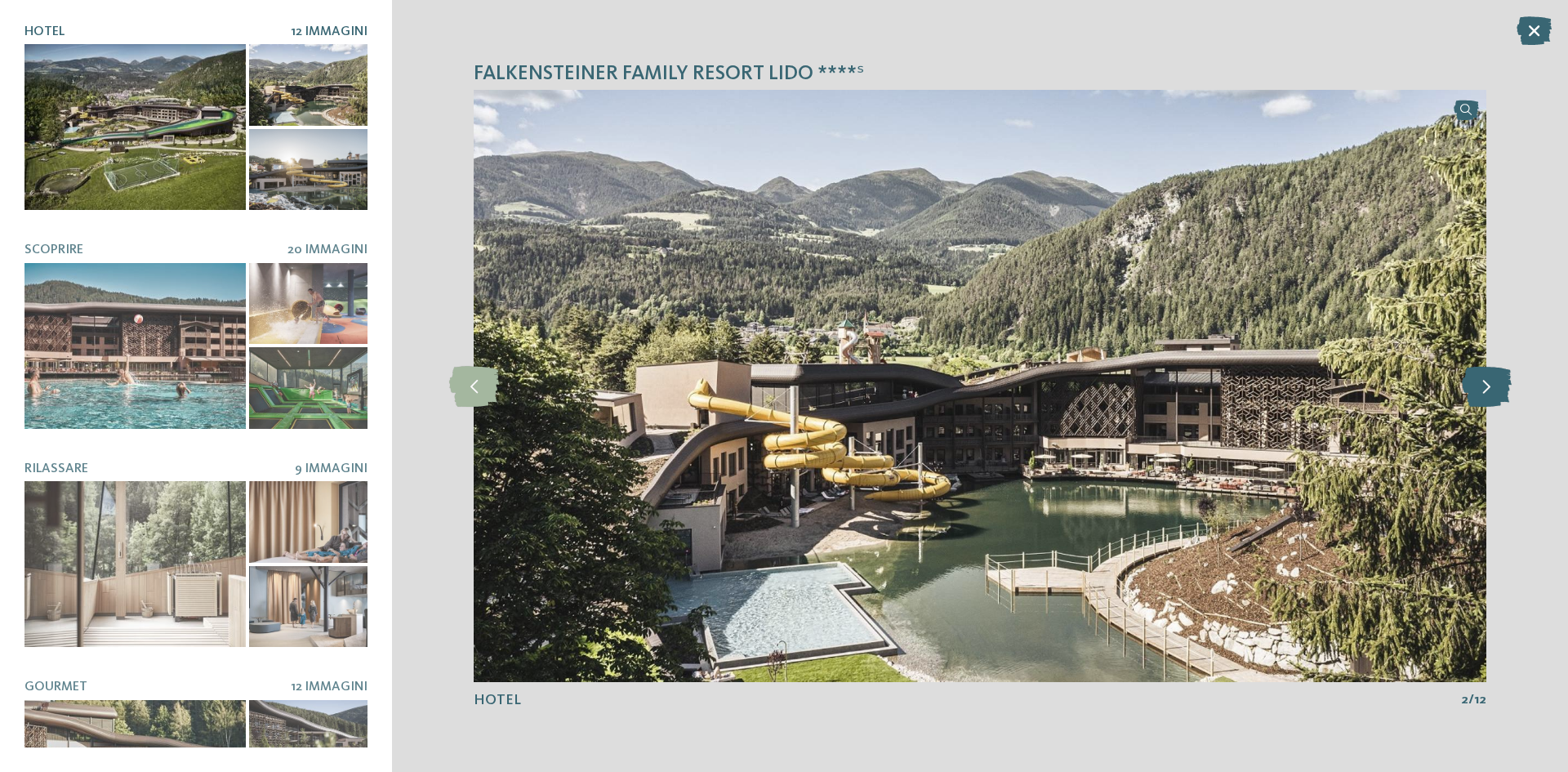
click at [1492, 399] on icon at bounding box center [1487, 386] width 50 height 41
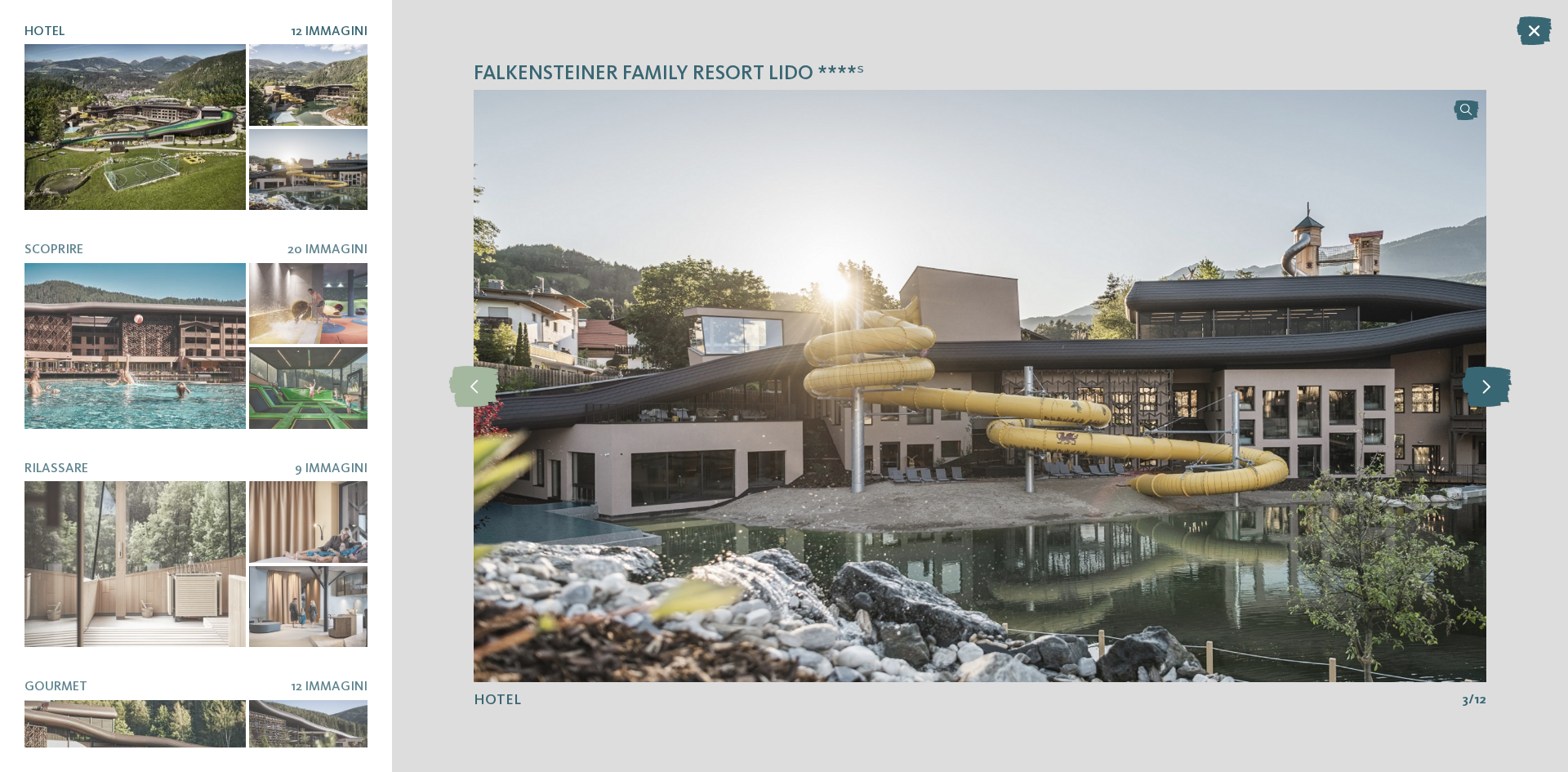
click at [1492, 399] on icon at bounding box center [1487, 386] width 50 height 41
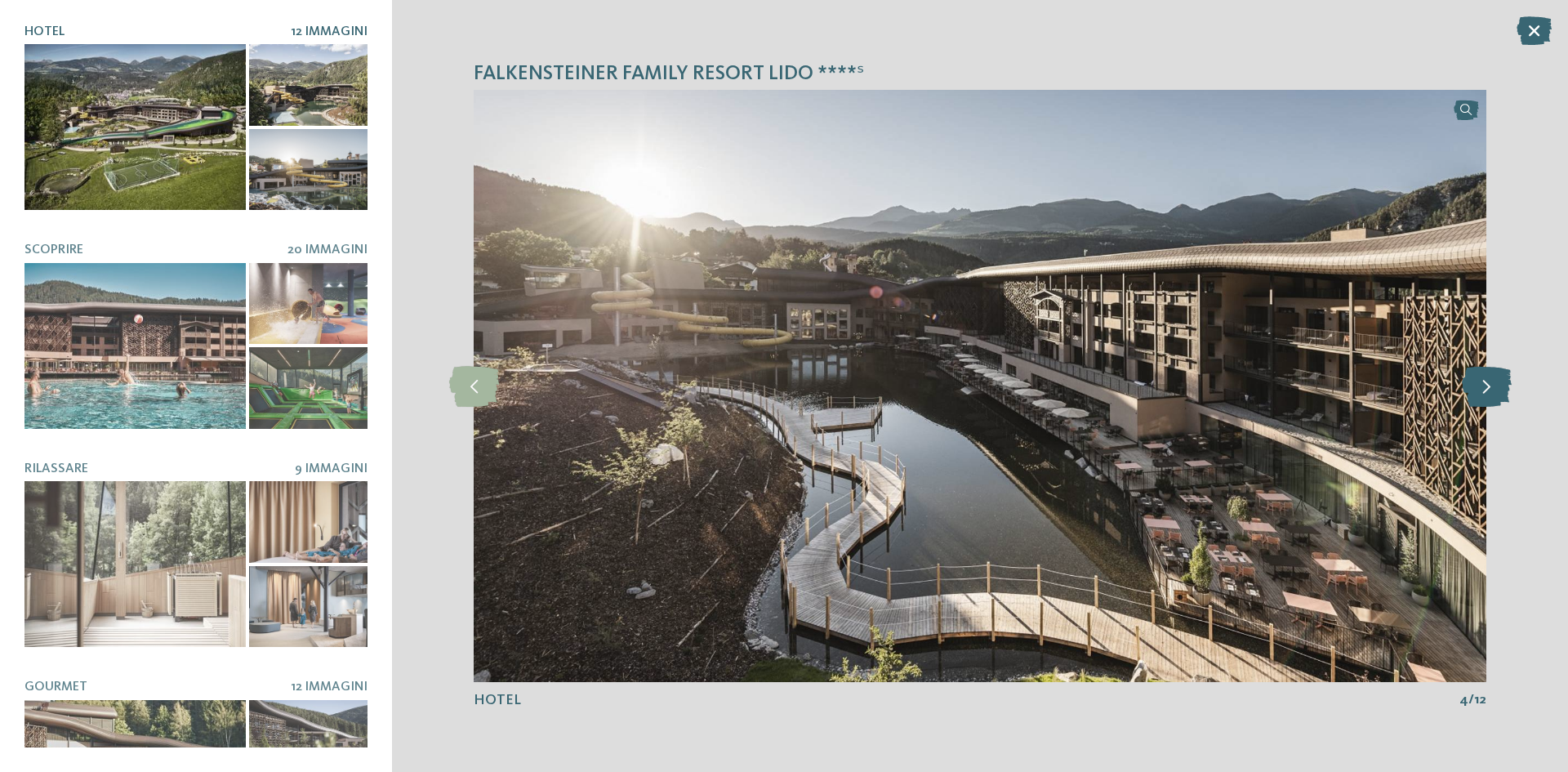
click at [1492, 399] on icon at bounding box center [1487, 386] width 50 height 41
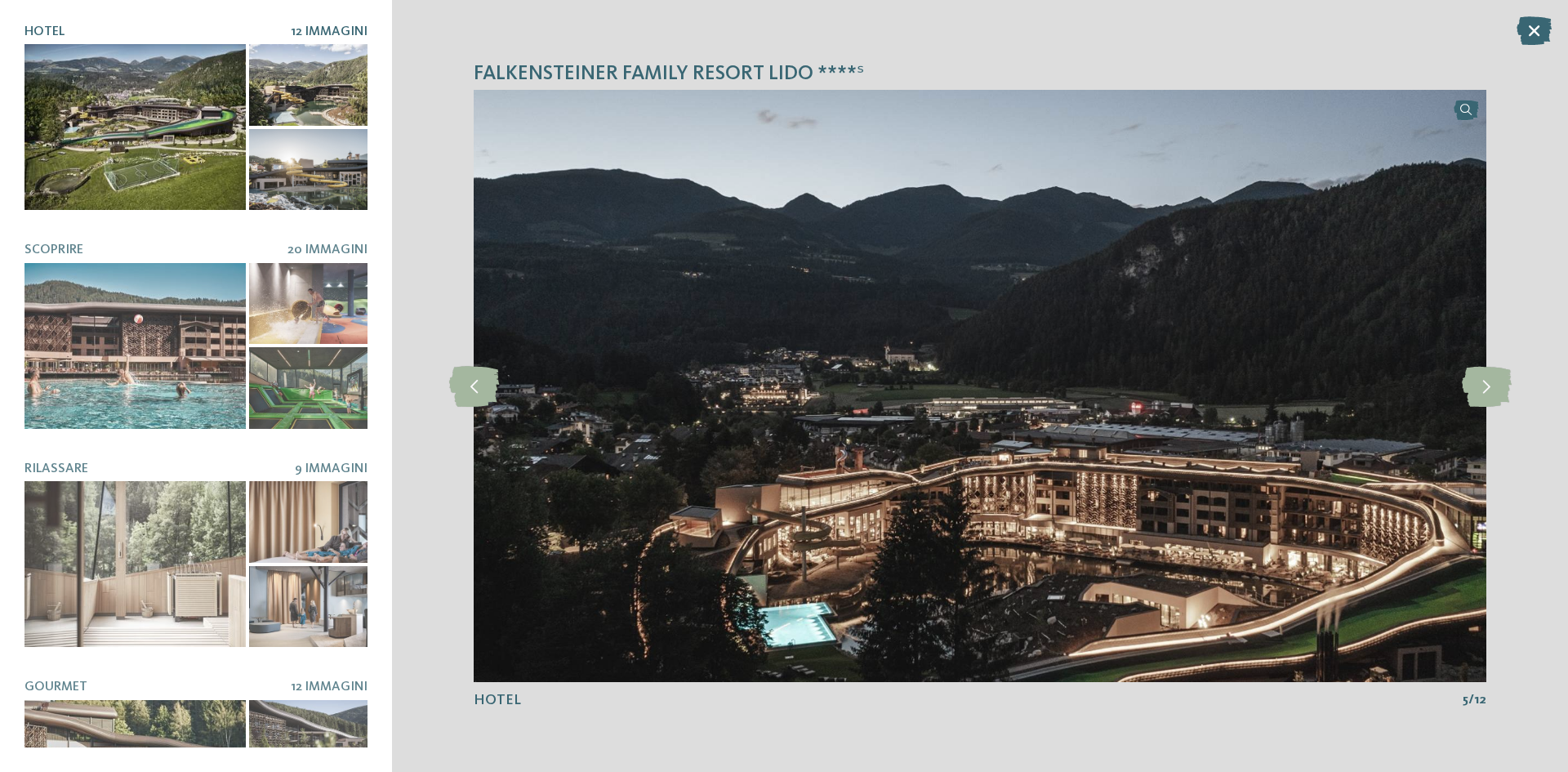
drag, startPoint x: 1541, startPoint y: 27, endPoint x: 1504, endPoint y: 62, distance: 50.9
click at [1541, 27] on icon at bounding box center [1535, 31] width 35 height 28
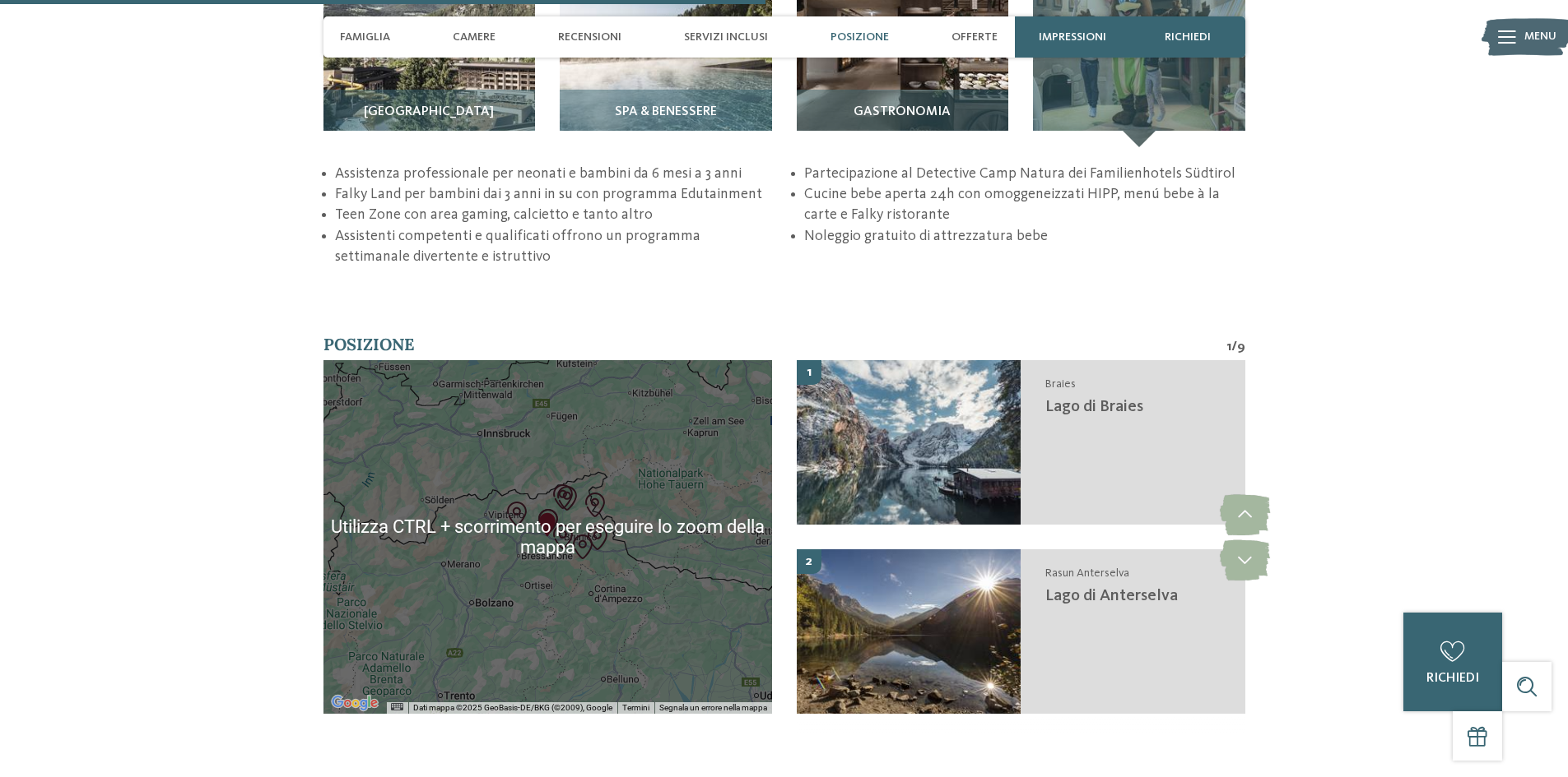
click at [593, 428] on div at bounding box center [547, 537] width 448 height 354
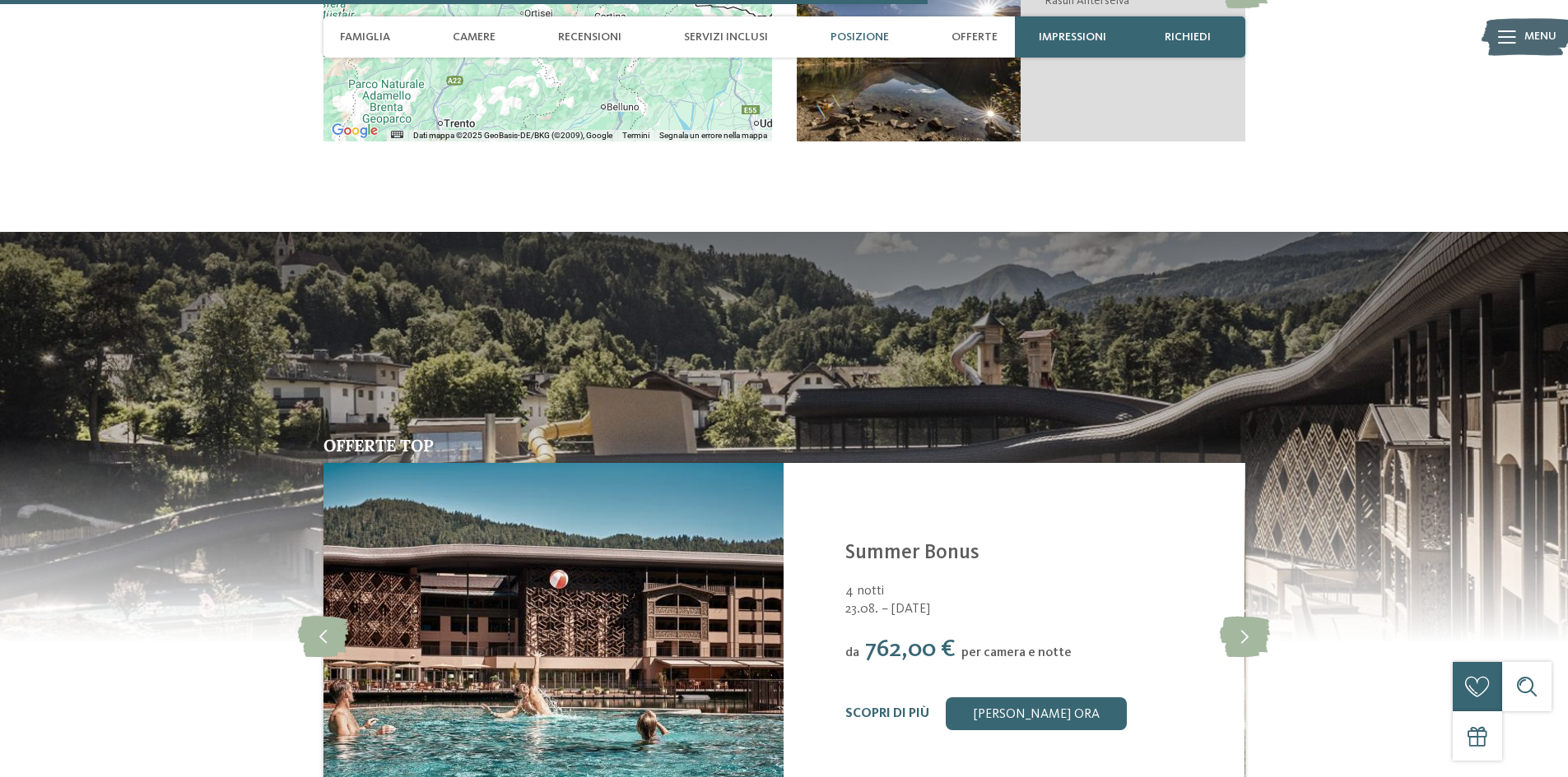
scroll to position [3290, 0]
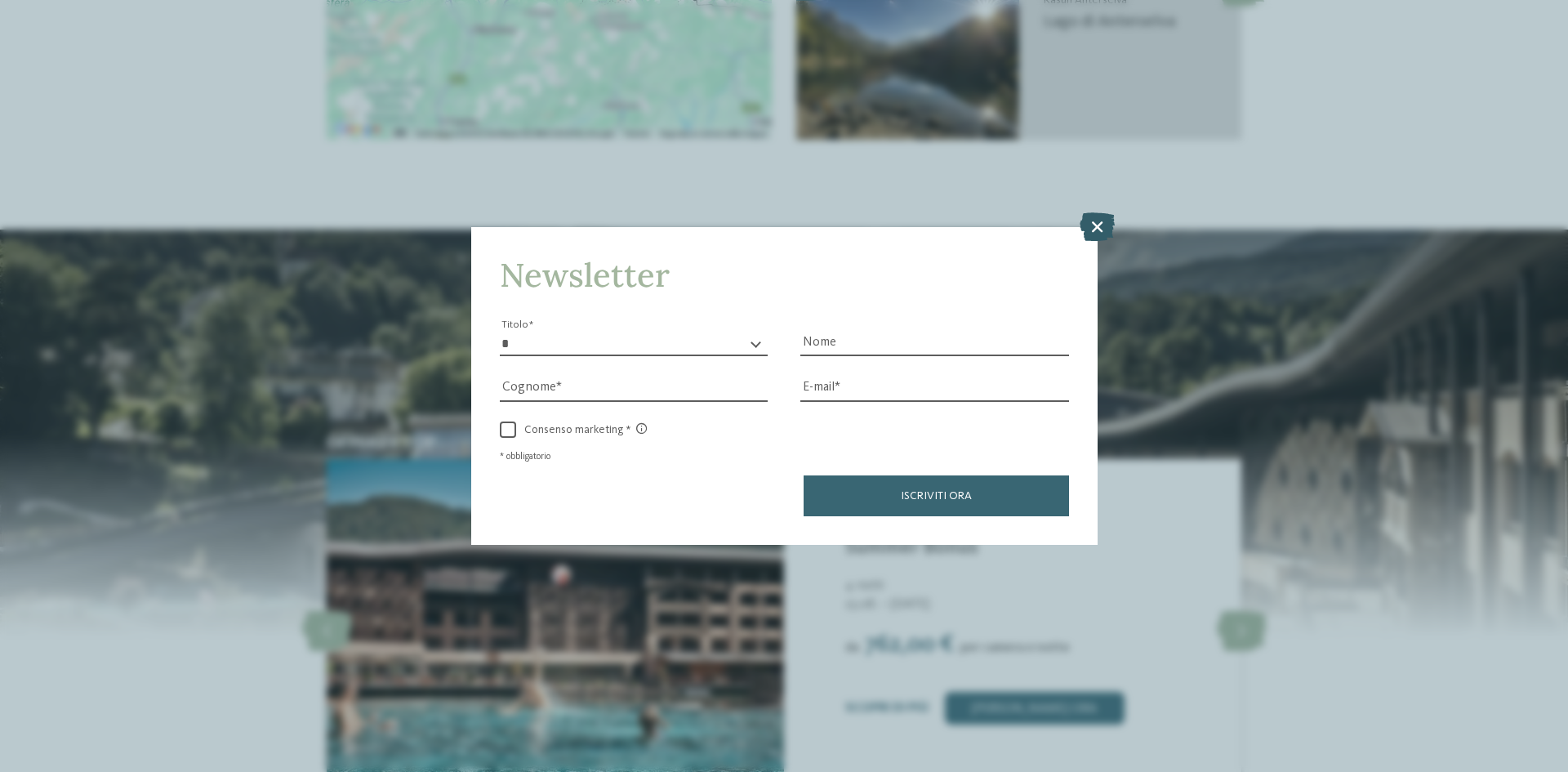
click at [1096, 230] on icon at bounding box center [1097, 227] width 35 height 28
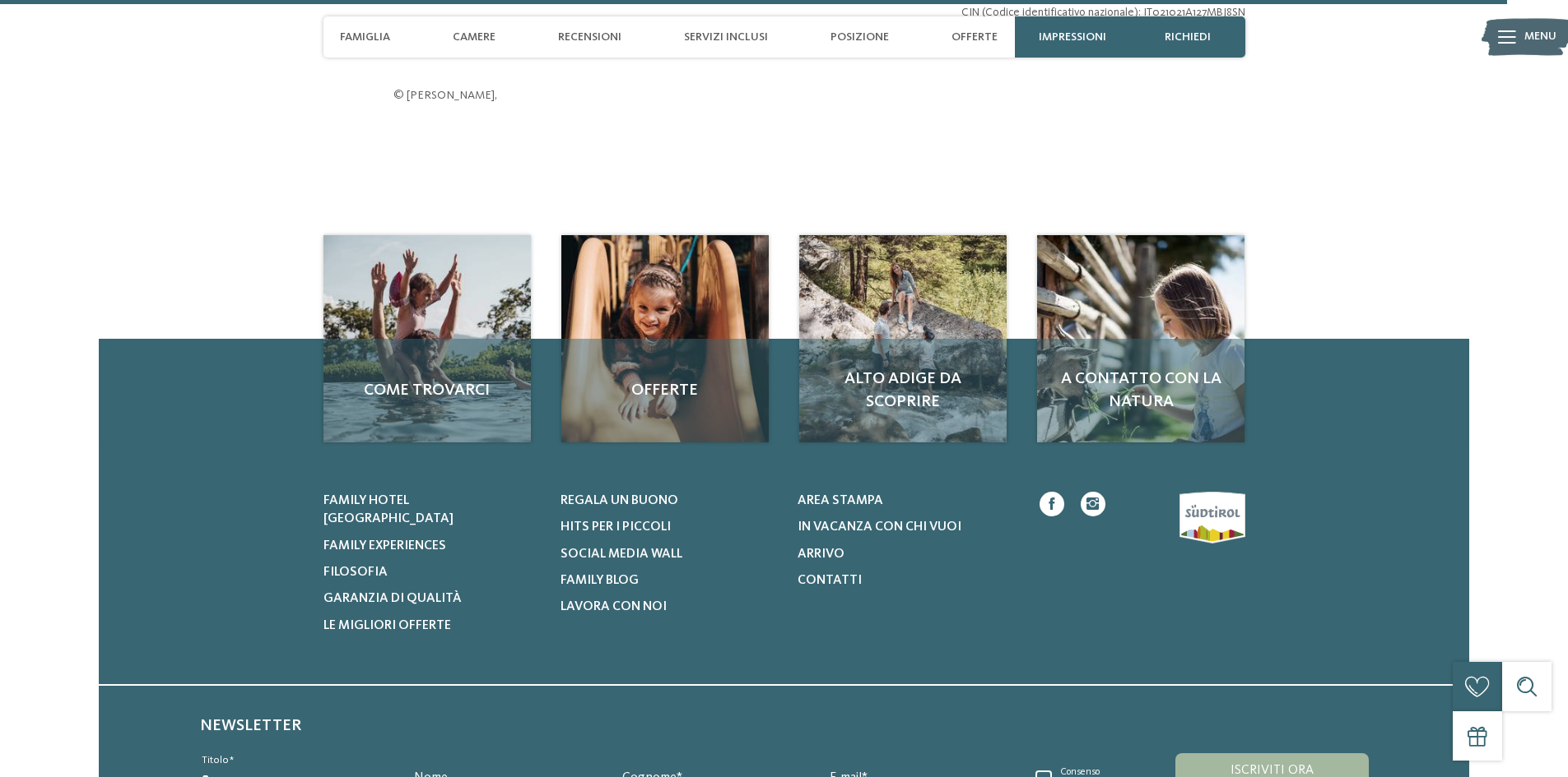
scroll to position [5347, 0]
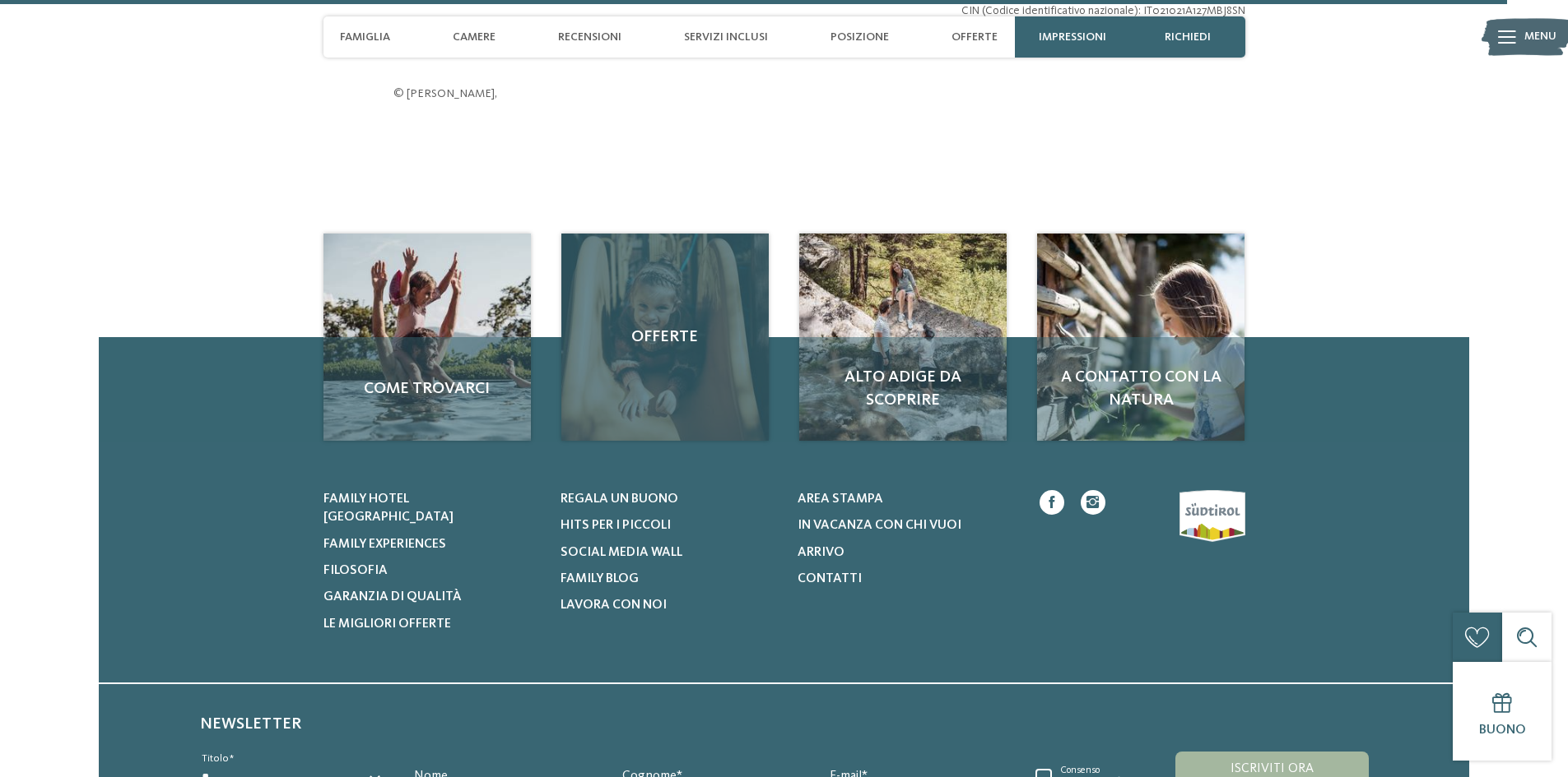
click at [690, 379] on div "Offerte" at bounding box center [665, 336] width 207 height 207
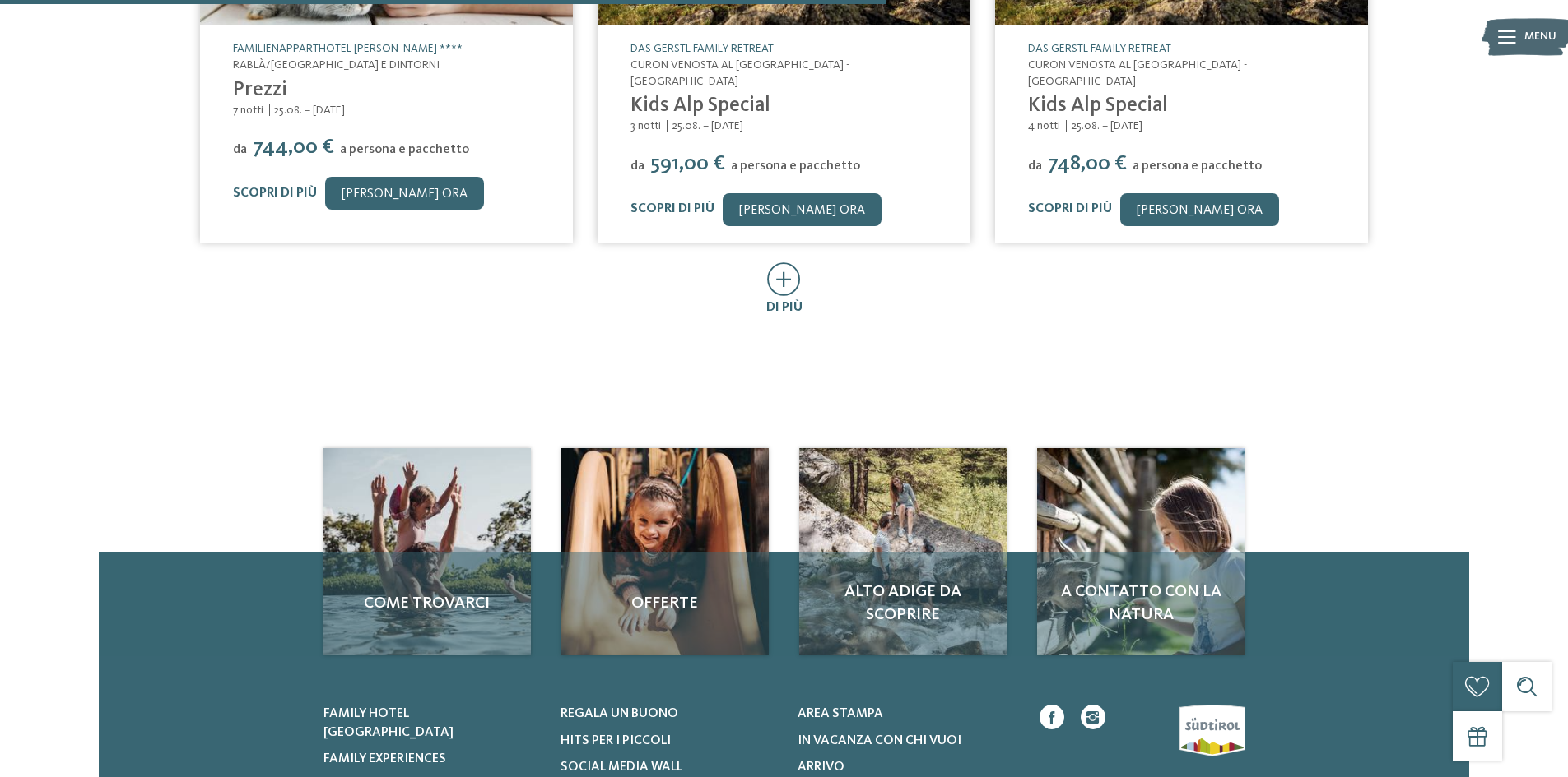
scroll to position [1151, 0]
